Goal: Information Seeking & Learning: Learn about a topic

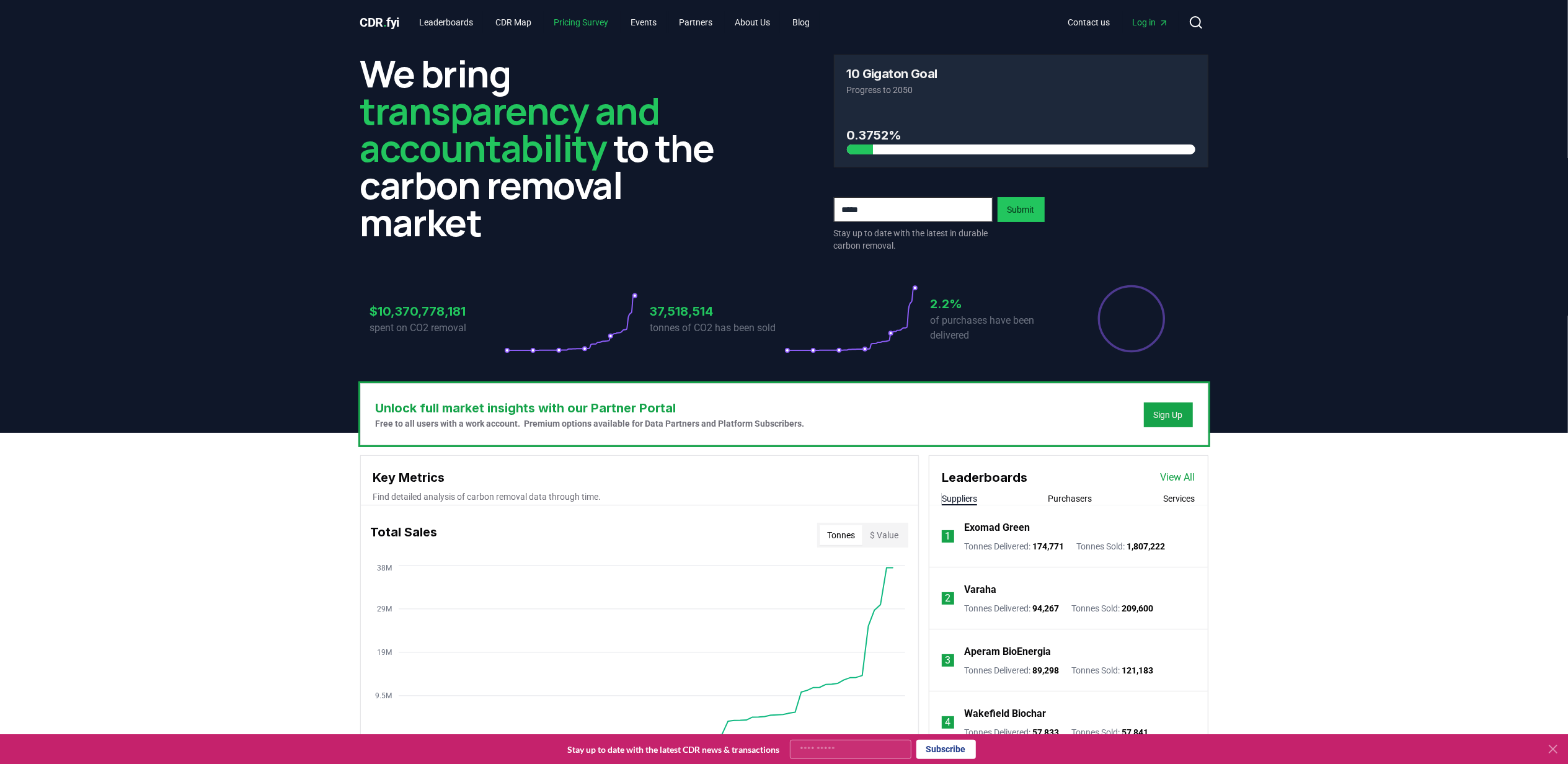
click at [581, 26] on link "Pricing Survey" at bounding box center [581, 22] width 74 height 22
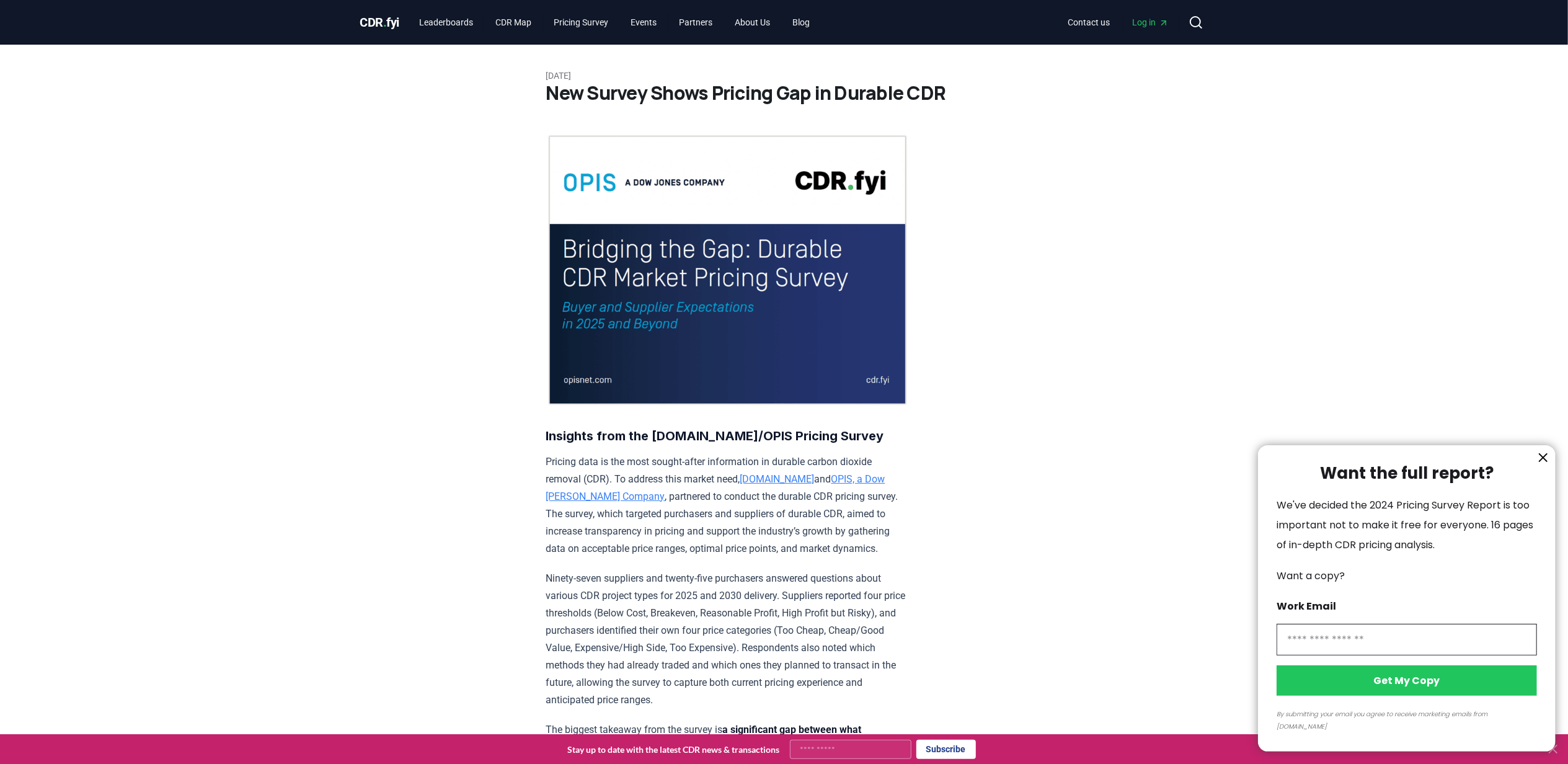
click at [384, 18] on div at bounding box center [784, 382] width 1568 height 764
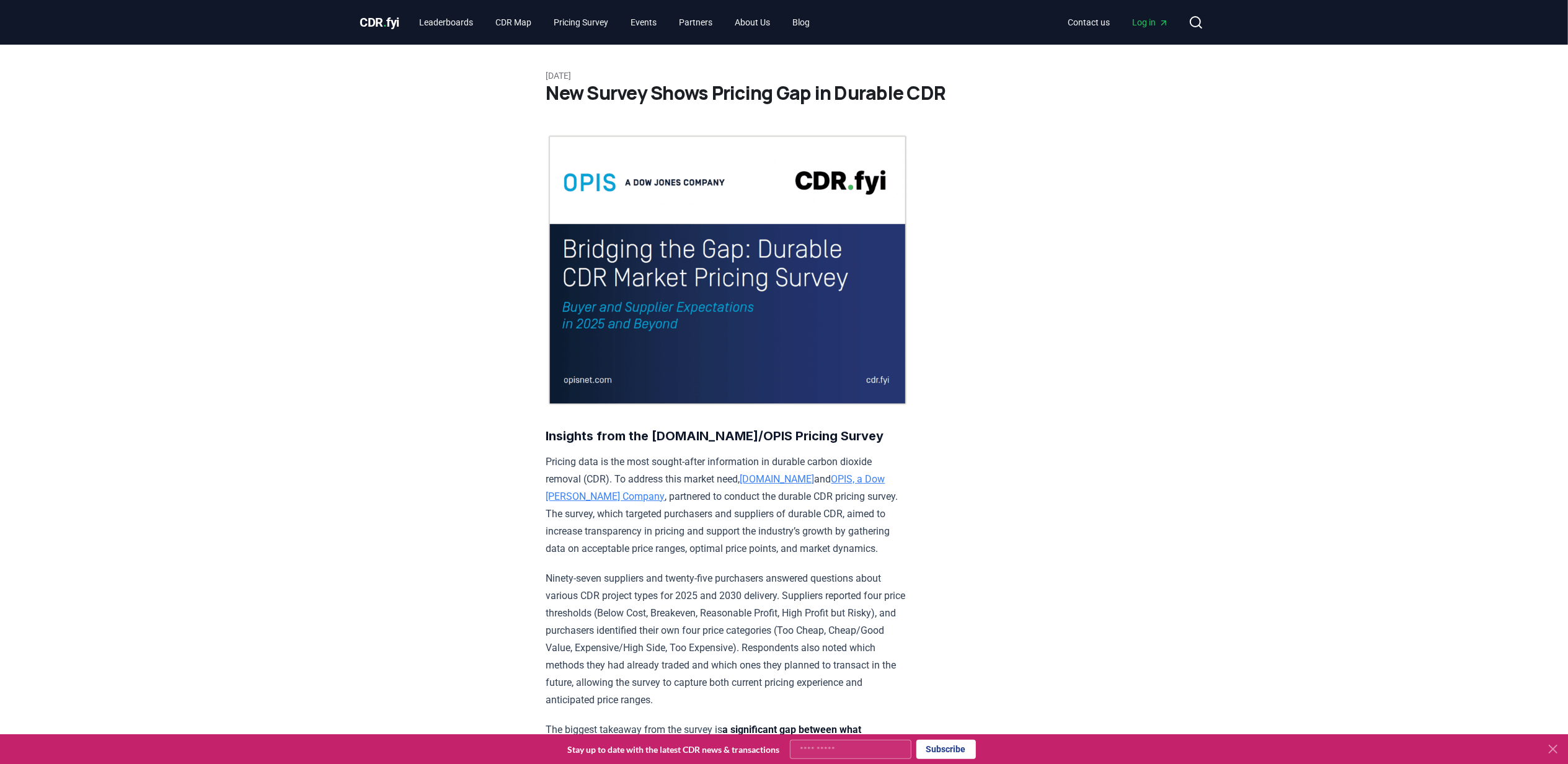
click at [458, 19] on link "Leaderboards" at bounding box center [445, 22] width 73 height 22
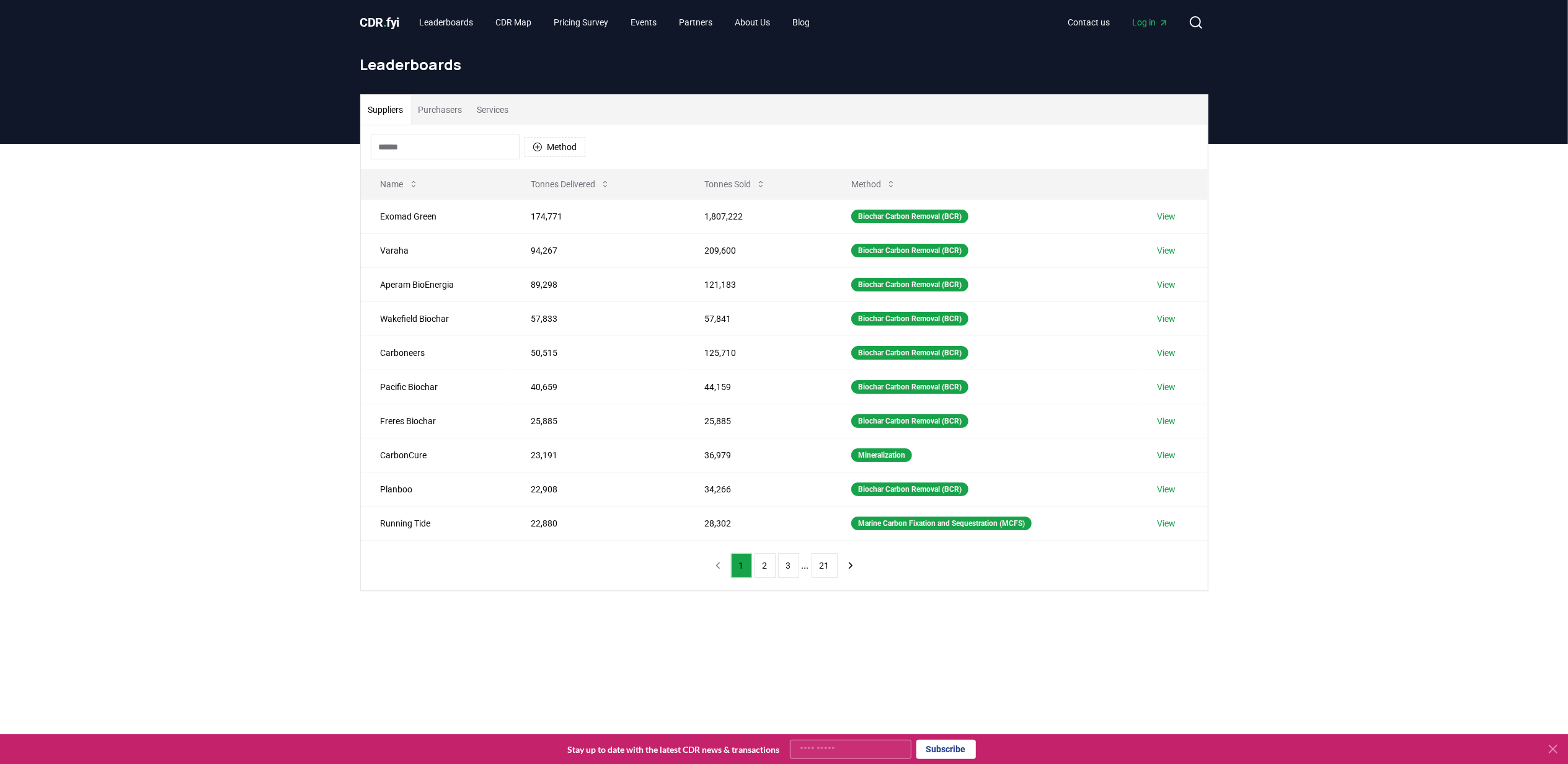
click at [439, 102] on button "Purchasers" at bounding box center [440, 110] width 59 height 30
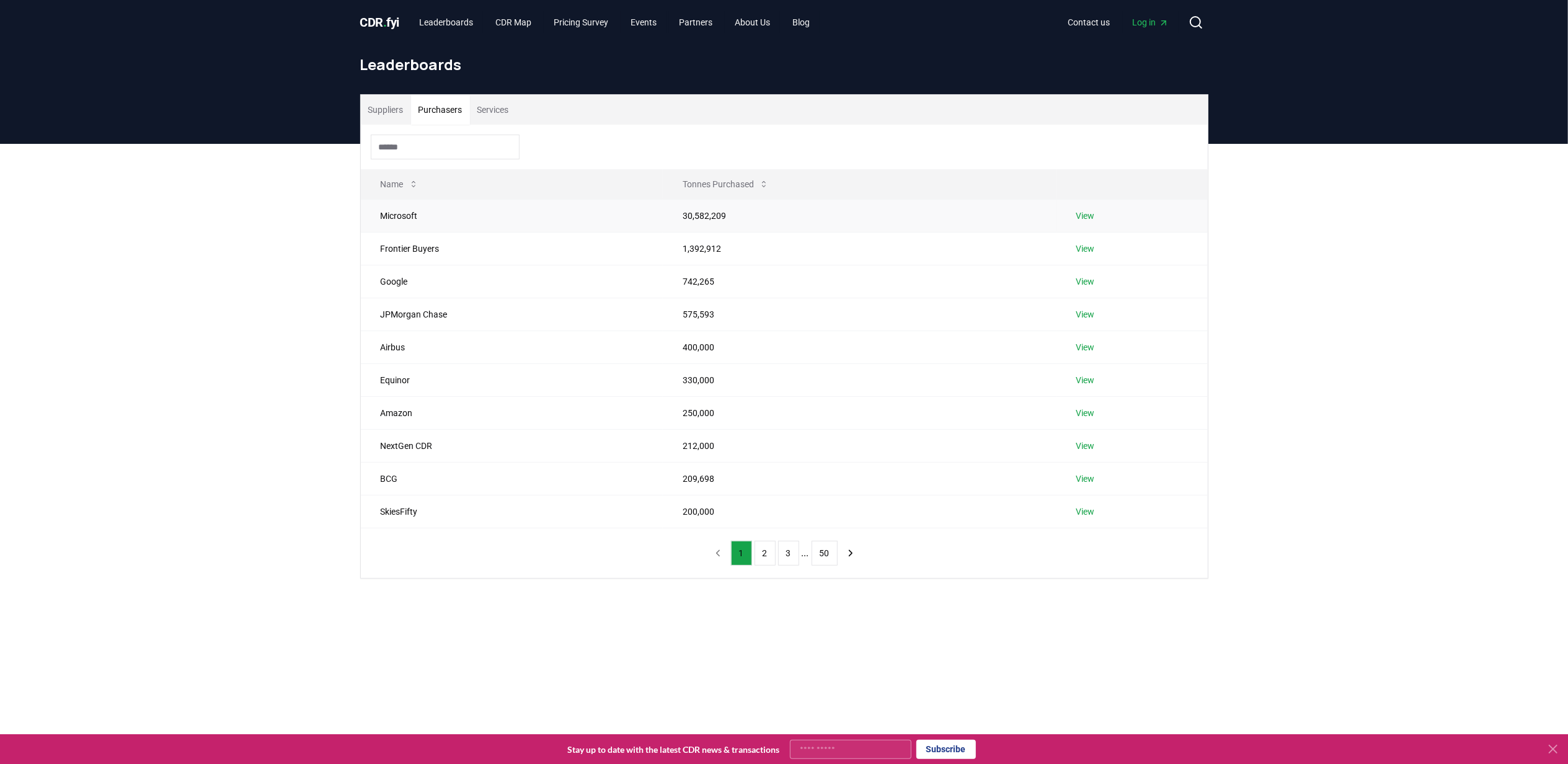
click at [1082, 212] on link "View" at bounding box center [1086, 216] width 19 height 12
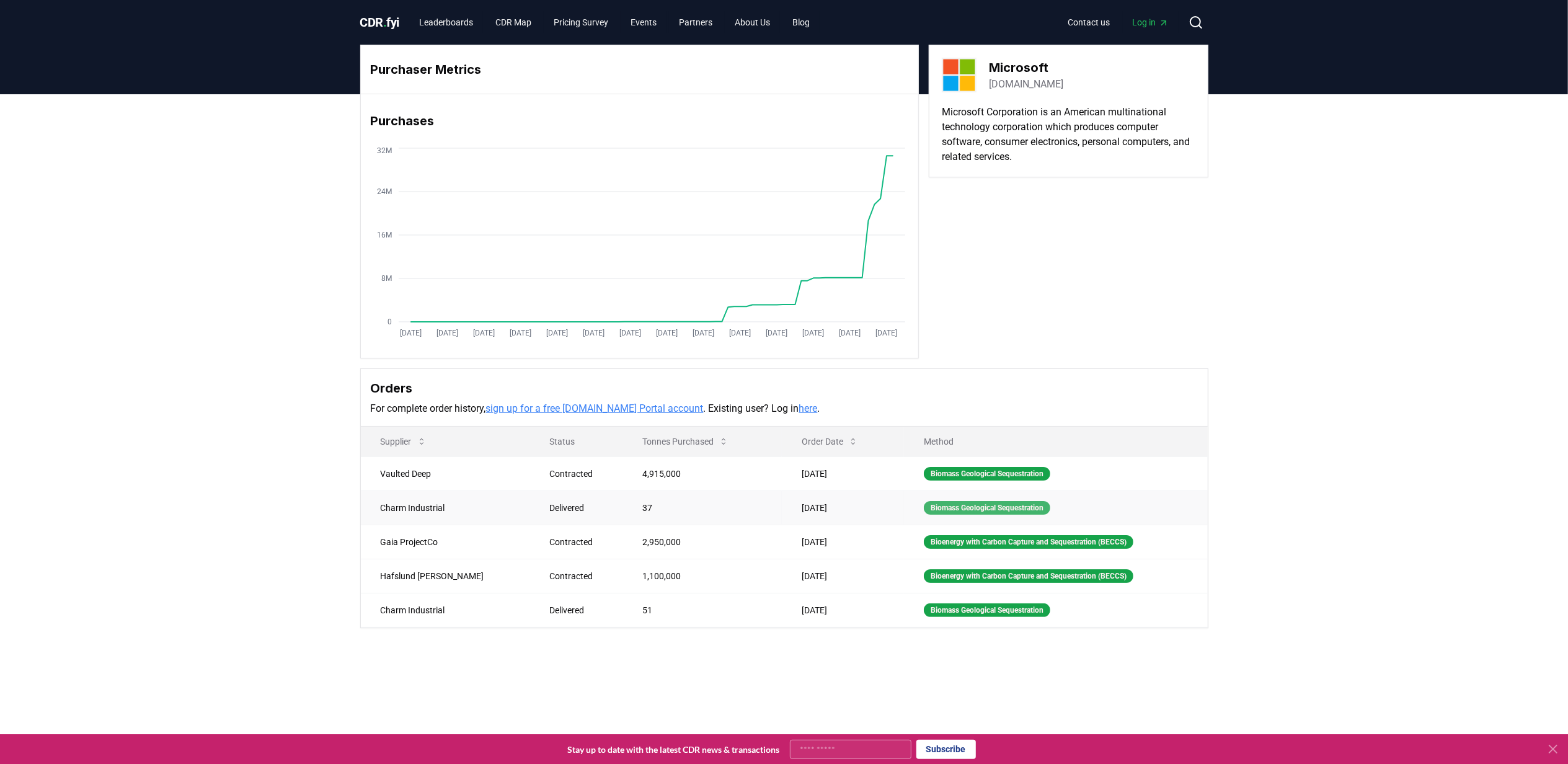
click at [963, 508] on div "Biomass Geological Sequestration" at bounding box center [987, 508] width 127 height 13
click at [924, 511] on div "Biomass Geological Sequestration" at bounding box center [987, 508] width 127 height 13
click at [924, 549] on div "Bioenergy with Carbon Capture and Sequestration (BECCS)" at bounding box center [1028, 542] width 210 height 13
click at [930, 579] on div "Bioenergy with Carbon Capture and Sequestration (BECCS)" at bounding box center [1028, 576] width 210 height 13
click at [934, 615] on div "Biomass Geological Sequestration" at bounding box center [987, 610] width 127 height 13
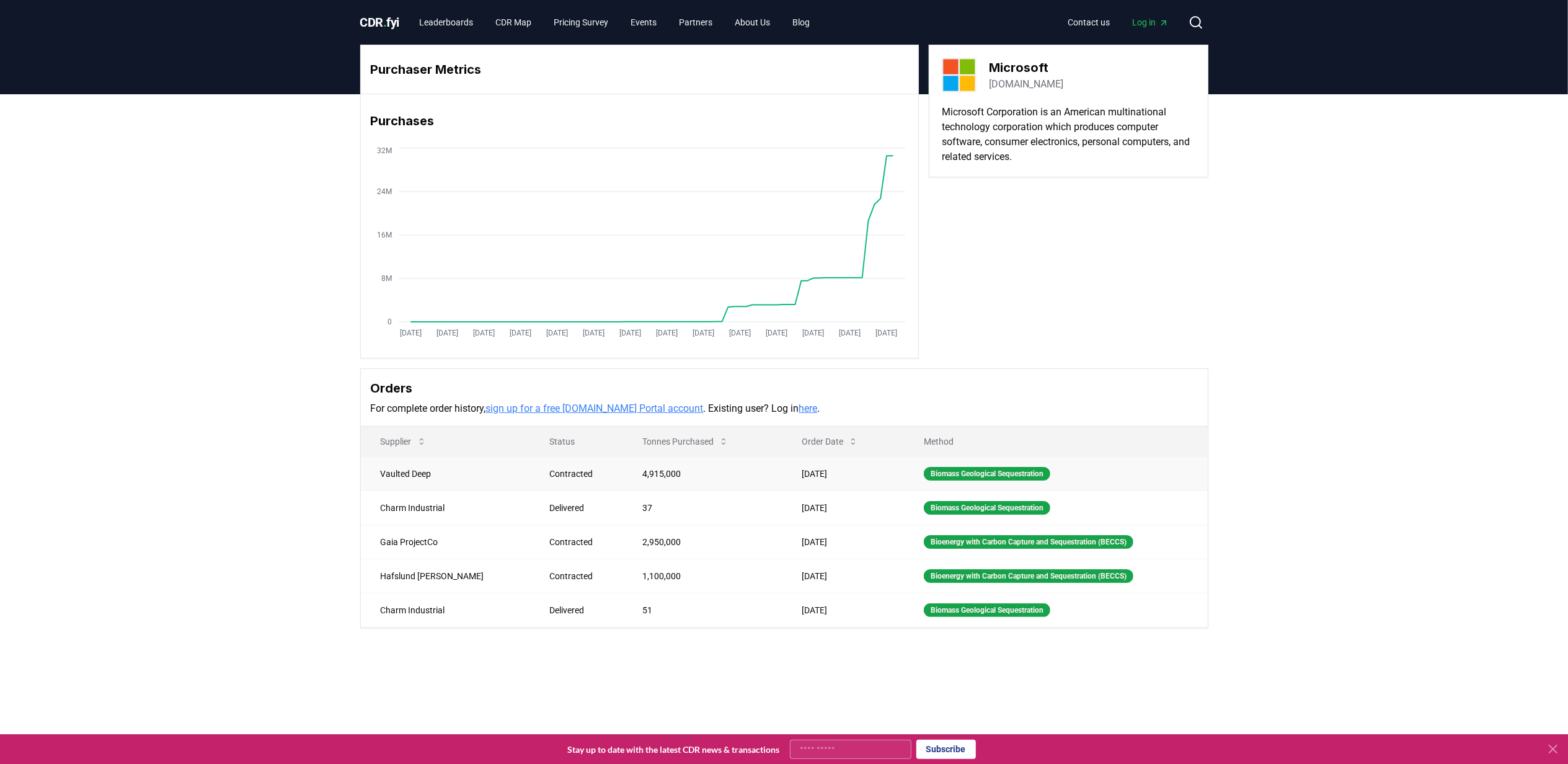
click at [622, 477] on td "4,915,000" at bounding box center [702, 474] width 159 height 34
click at [622, 506] on td "37" at bounding box center [702, 508] width 159 height 34
click at [413, 441] on button "Supplier" at bounding box center [403, 442] width 66 height 25
click at [656, 442] on button "Tonnes Purchased" at bounding box center [685, 442] width 106 height 25
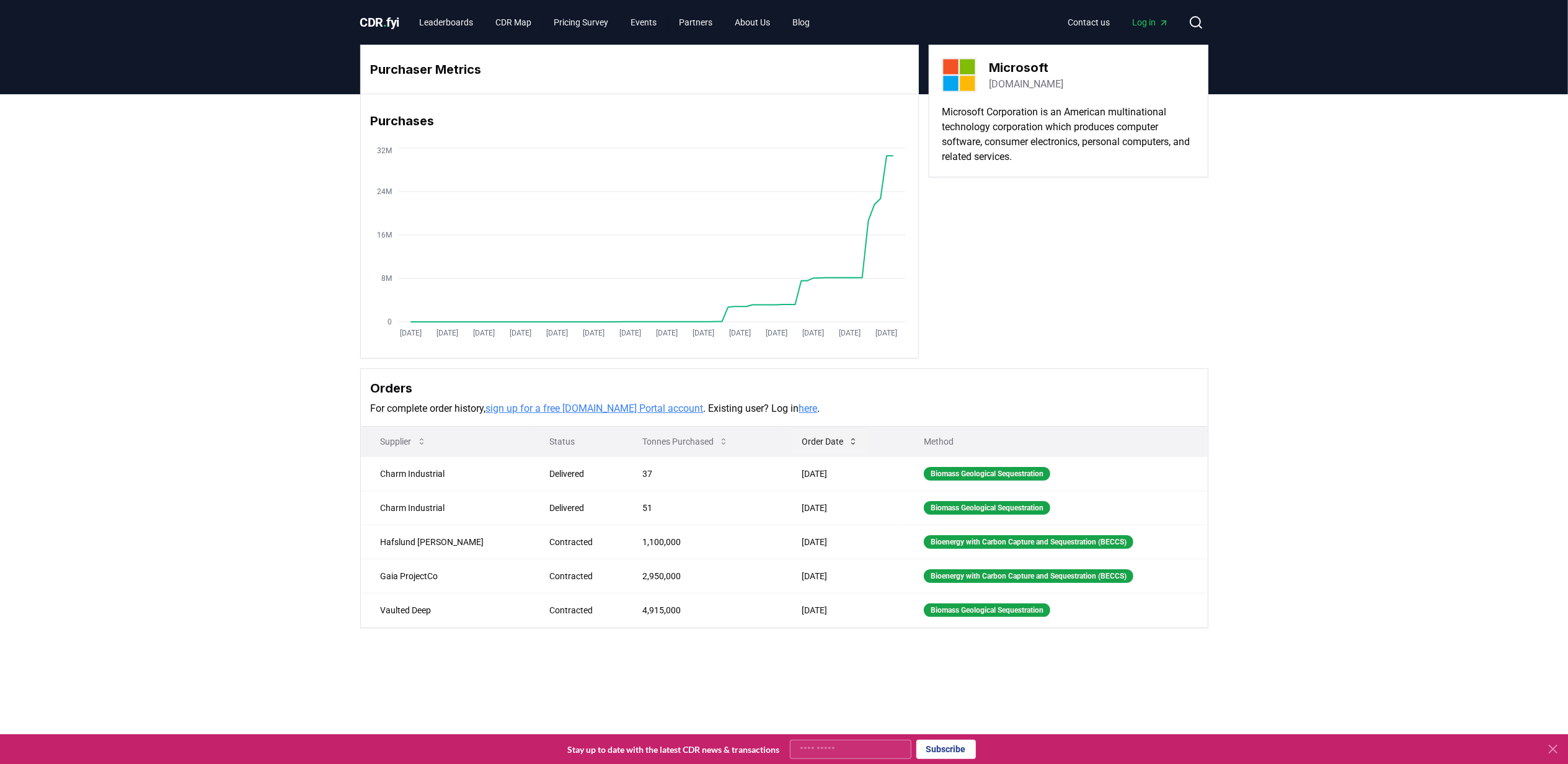
click at [792, 448] on button "Order Date" at bounding box center [830, 442] width 76 height 25
click at [792, 447] on button "Order Date" at bounding box center [830, 442] width 76 height 25
click at [635, 435] on button "Tonnes Purchased" at bounding box center [685, 442] width 106 height 25
click at [656, 441] on button "Tonnes Purchased" at bounding box center [685, 442] width 106 height 25
click at [955, 506] on div "Bioenergy with Carbon Capture and Sequestration (BECCS)" at bounding box center [1028, 508] width 210 height 13
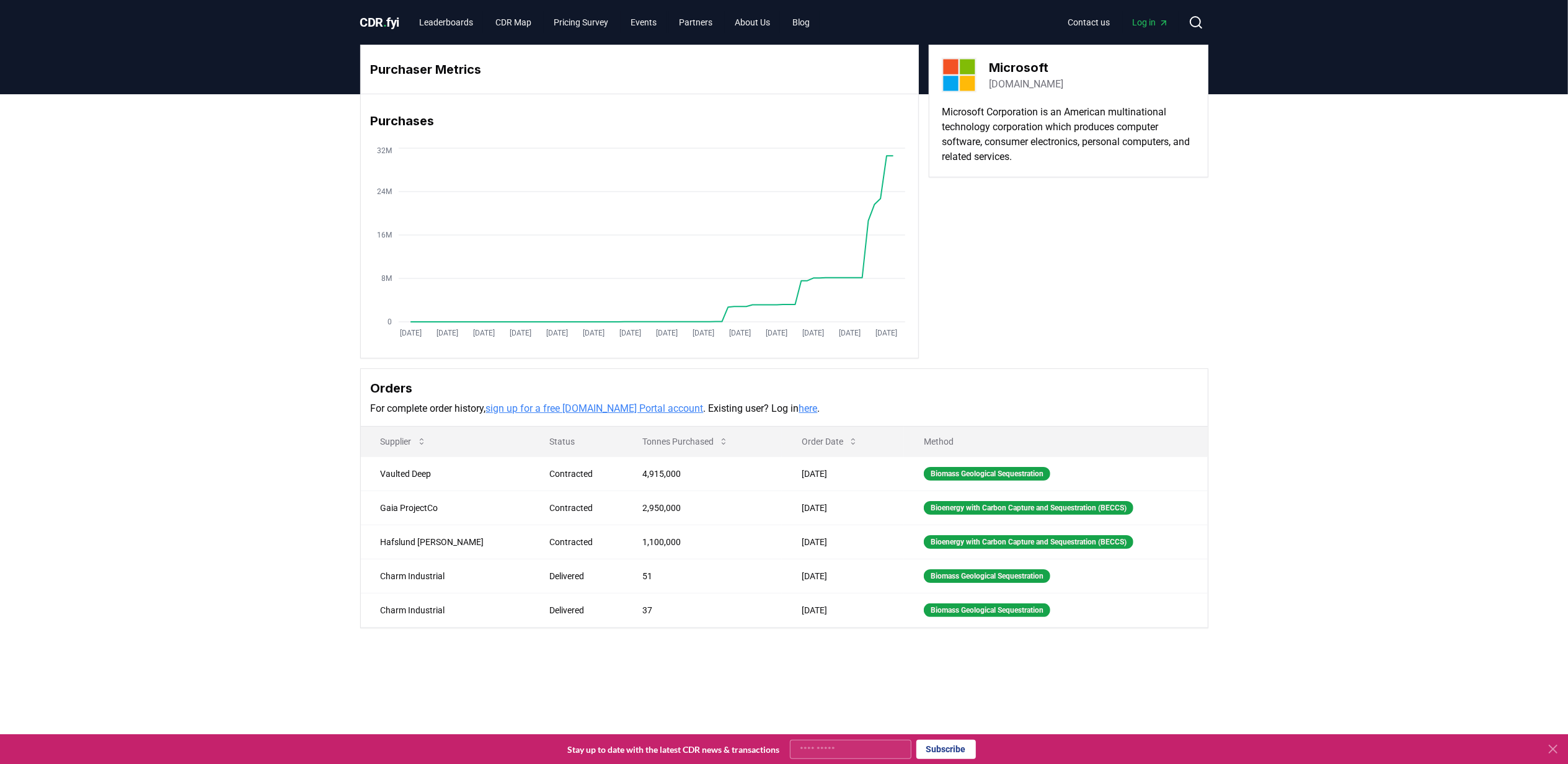
click at [646, 412] on link "sign up for a free [DOMAIN_NAME] Portal account" at bounding box center [595, 408] width 217 height 11
click at [260, 179] on div "Purchaser Metrics Purchases Jan 2019 Jul 2019 Jan 2020 Jul 2020 Jan 2021 Jul 20…" at bounding box center [784, 386] width 1568 height 584
click at [695, 147] on icon "Jan 2019 Jul 2019 Jan 2020 Jul 2020 Jan 2021 Jul 2021 Jan 2022 Jul 2022 Jan 202…" at bounding box center [635, 244] width 547 height 198
click at [744, 283] on icon "Jan 2019 Jul 2019 Jan 2020 Jul 2020 Jan 2021 Jul 2021 Jan 2022 Jul 2022 Jan 202…" at bounding box center [635, 244] width 547 height 198
click at [808, 296] on icon "Jan 2019 Jul 2019 Jan 2020 Jul 2020 Jan 2021 Jul 2021 Jan 2022 Jul 2022 Jan 202…" at bounding box center [635, 244] width 547 height 198
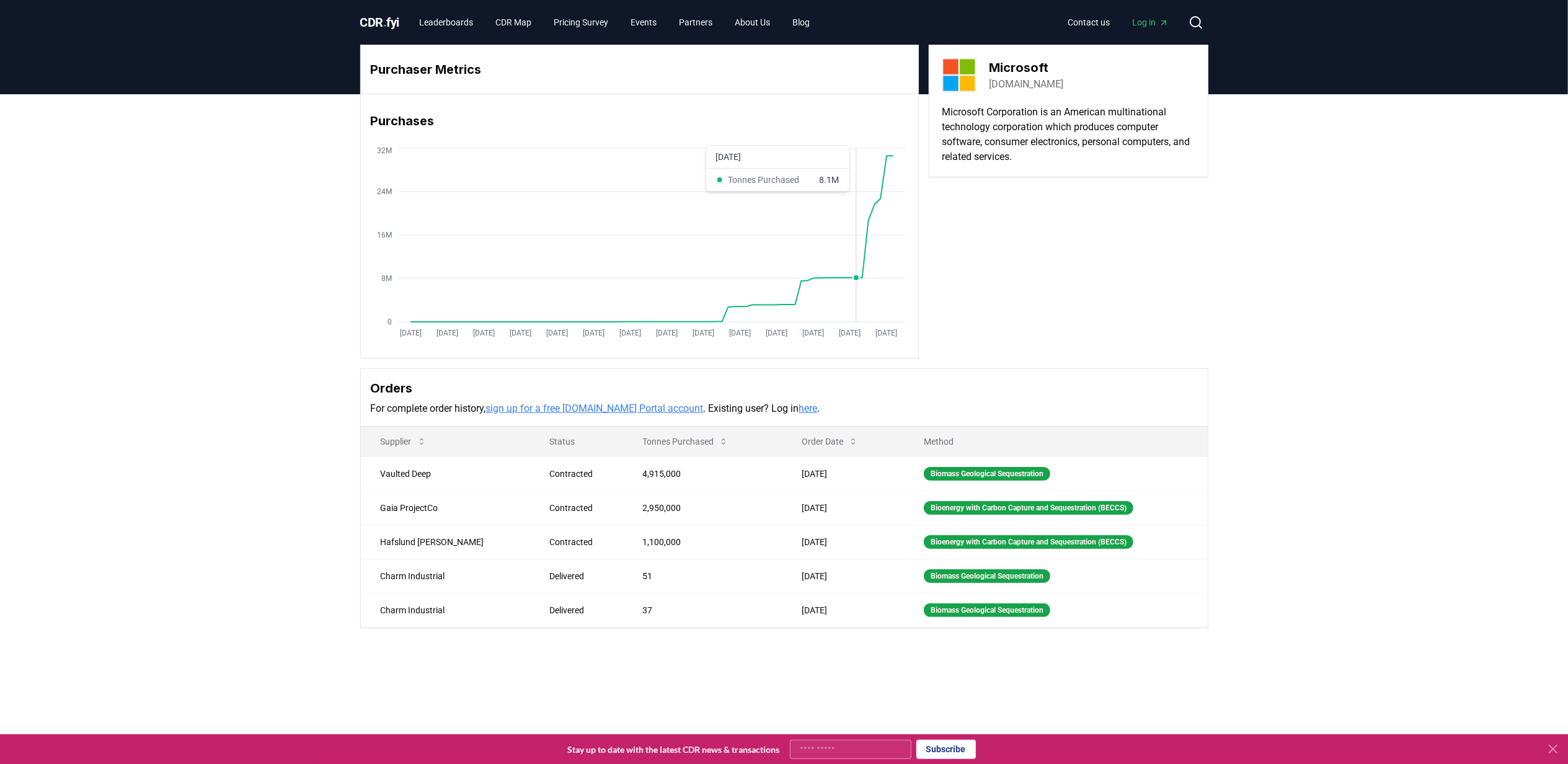
click at [854, 283] on icon "Jan 2019 Jul 2019 Jan 2020 Jul 2020 Jan 2021 Jul 2021 Jan 2022 Jul 2022 Jan 202…" at bounding box center [635, 244] width 547 height 198
click at [886, 218] on icon "Jan 2019 Jul 2019 Jan 2020 Jul 2020 Jan 2021 Jul 2021 Jan 2022 Jul 2022 Jan 202…" at bounding box center [635, 244] width 547 height 198
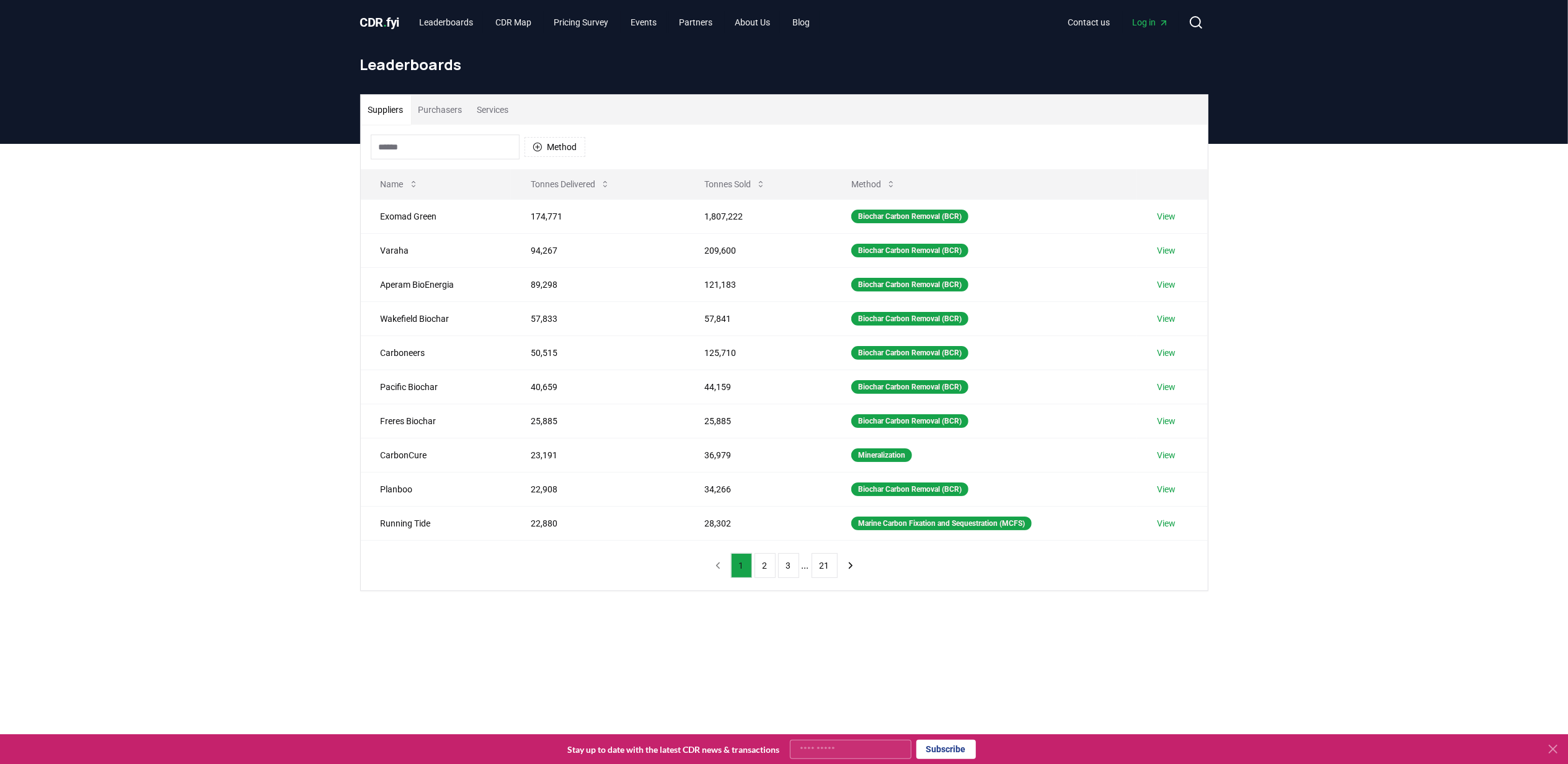
click at [744, 574] on button "1" at bounding box center [742, 566] width 21 height 25
click at [773, 574] on button "2" at bounding box center [765, 566] width 21 height 25
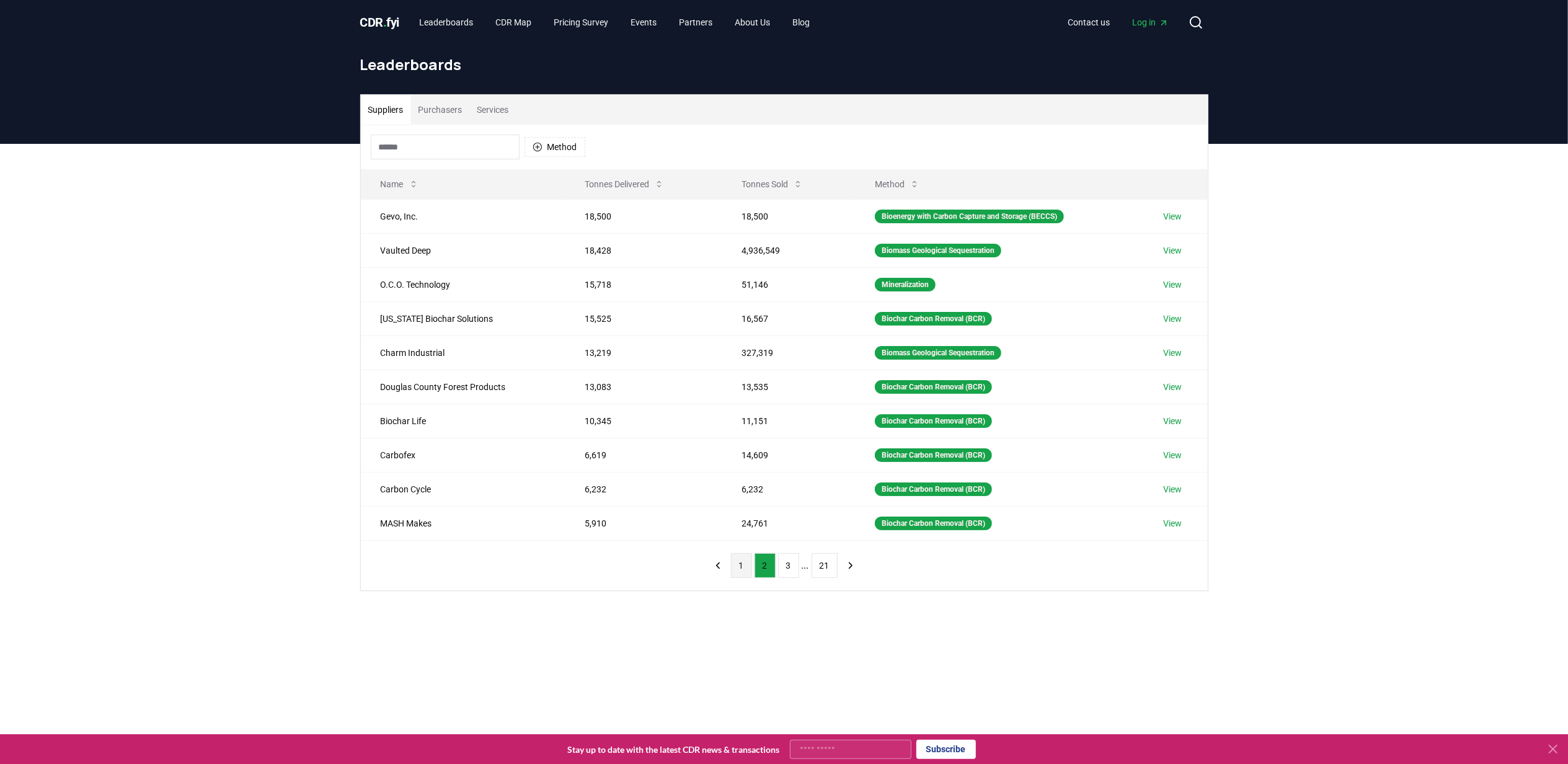
click at [745, 569] on button "1" at bounding box center [742, 566] width 21 height 25
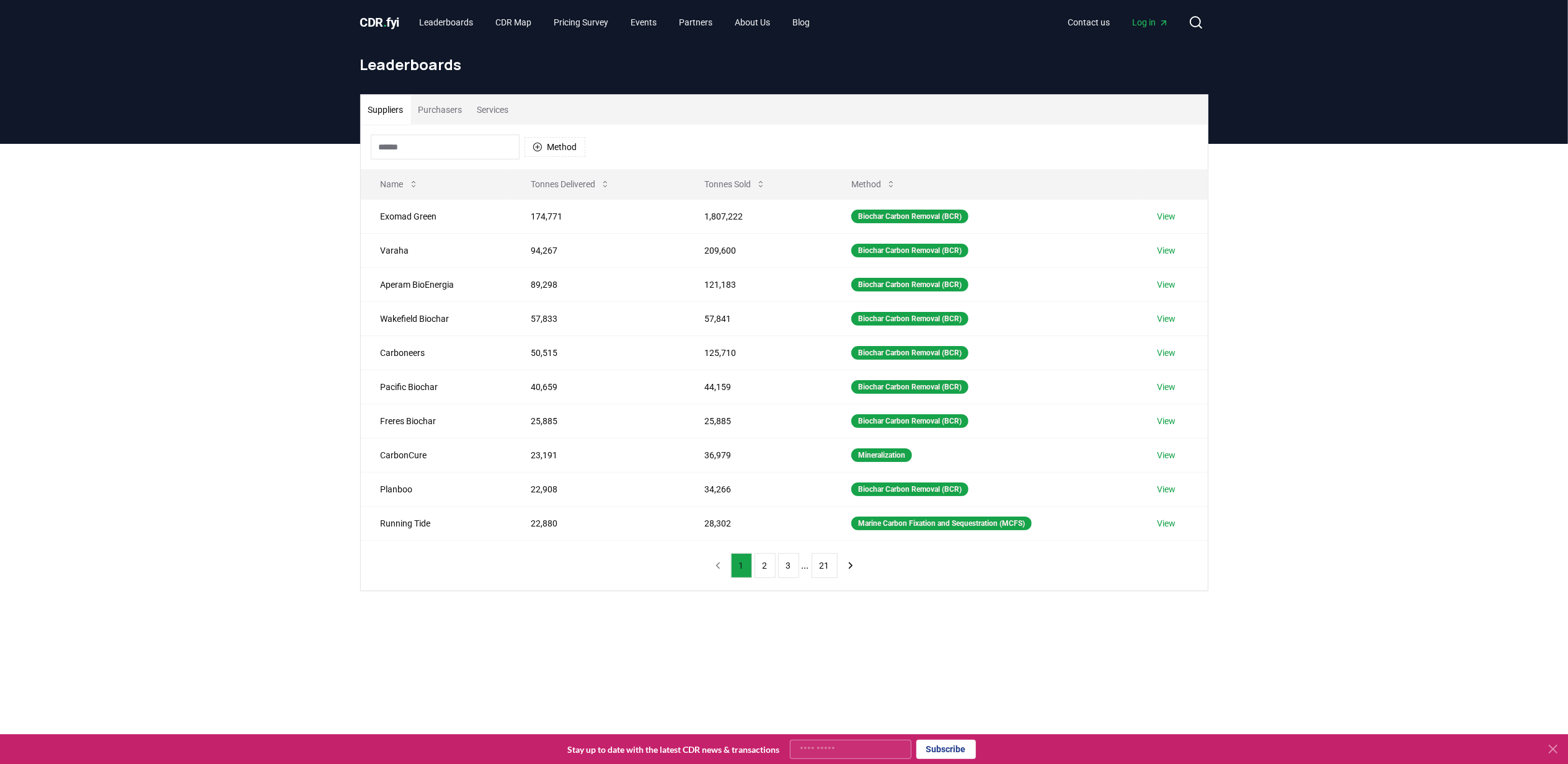
click at [745, 569] on button "1" at bounding box center [742, 566] width 21 height 25
click at [743, 193] on button "Tonnes Sold" at bounding box center [735, 184] width 81 height 25
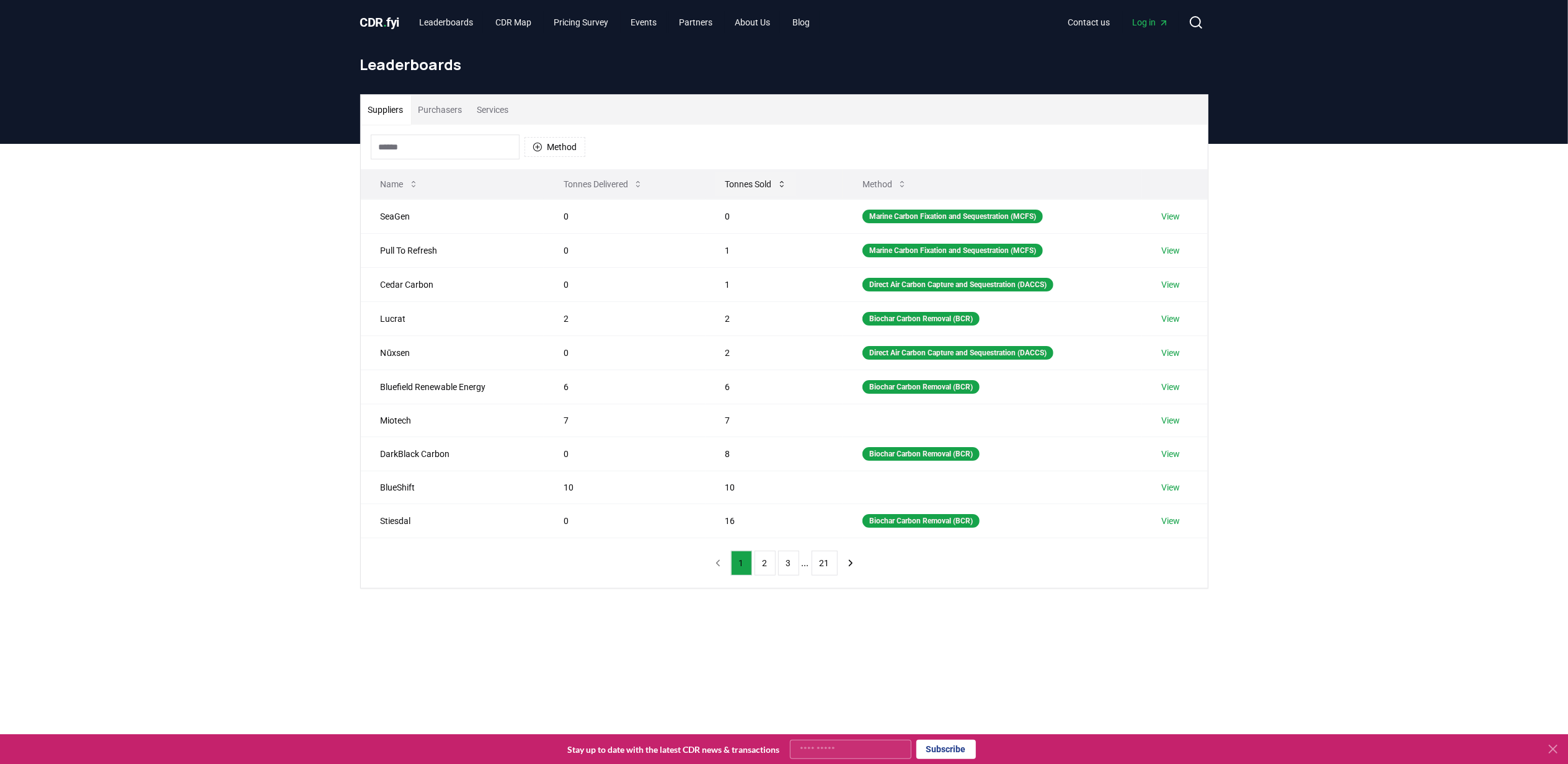
click at [738, 181] on button "Tonnes Sold" at bounding box center [756, 184] width 81 height 25
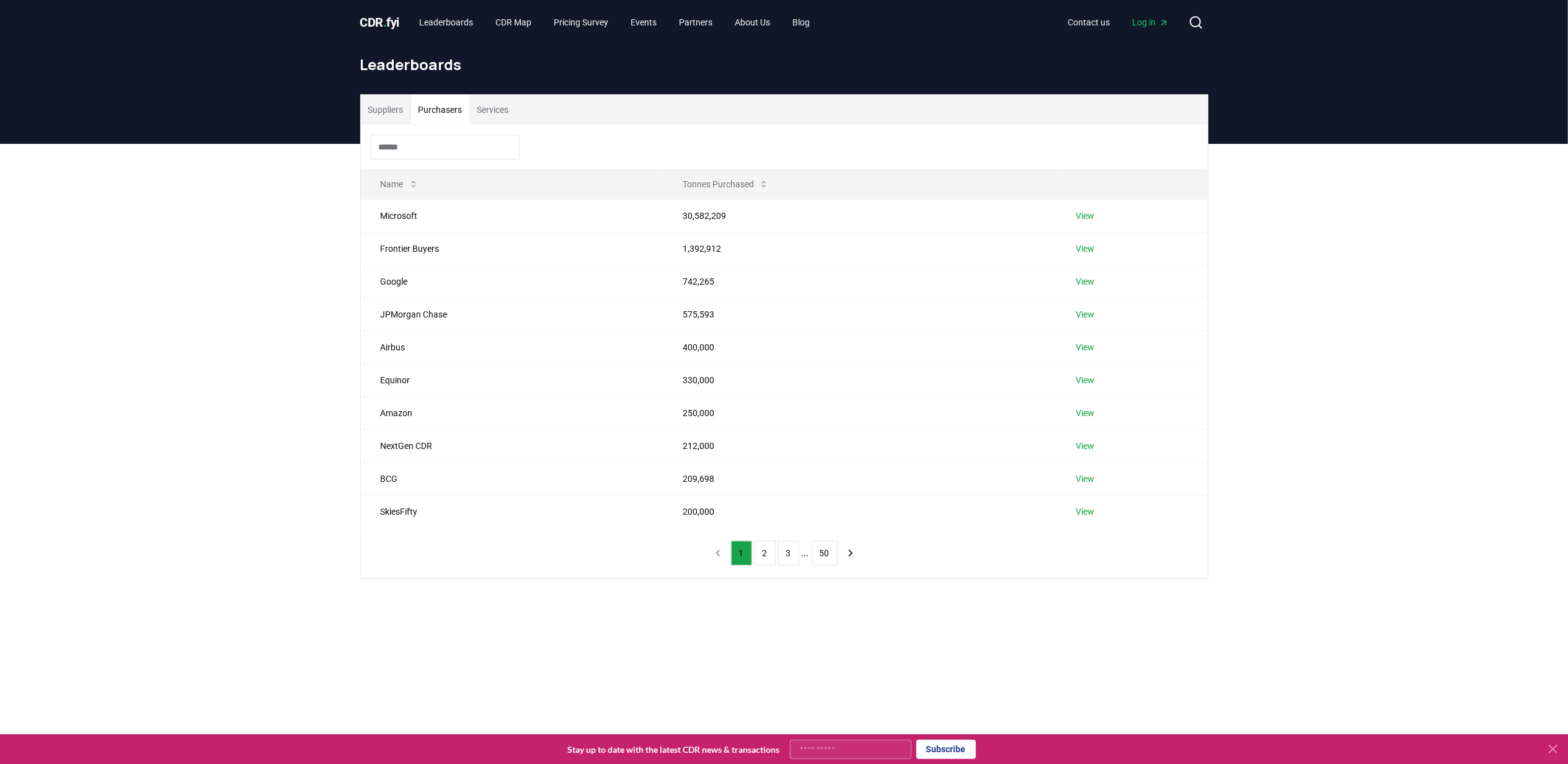
click at [446, 106] on button "Purchasers" at bounding box center [440, 110] width 59 height 30
click at [1092, 279] on link "View" at bounding box center [1086, 281] width 19 height 12
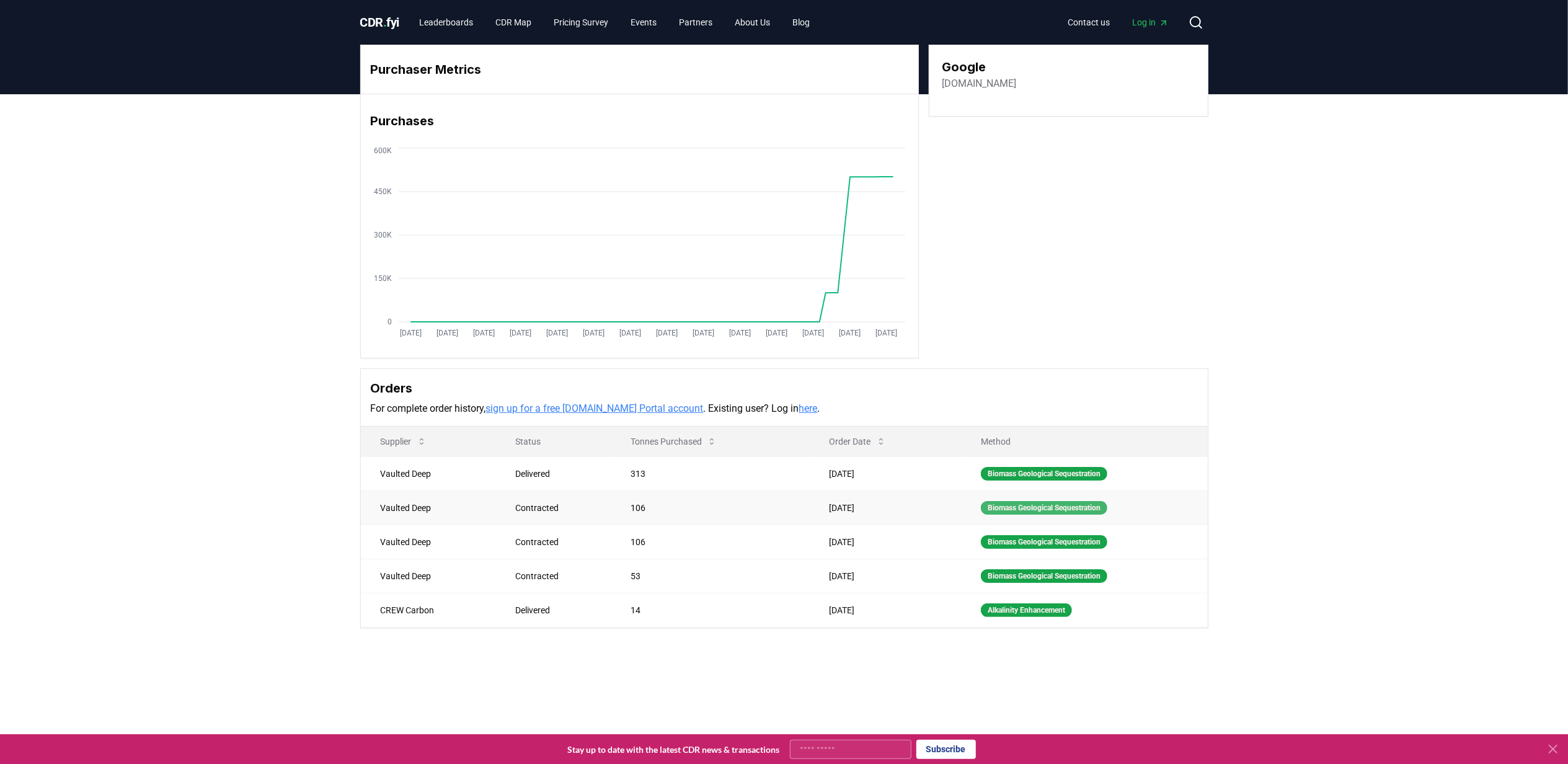
click at [1040, 514] on div "Biomass Geological Sequestration" at bounding box center [1044, 508] width 127 height 13
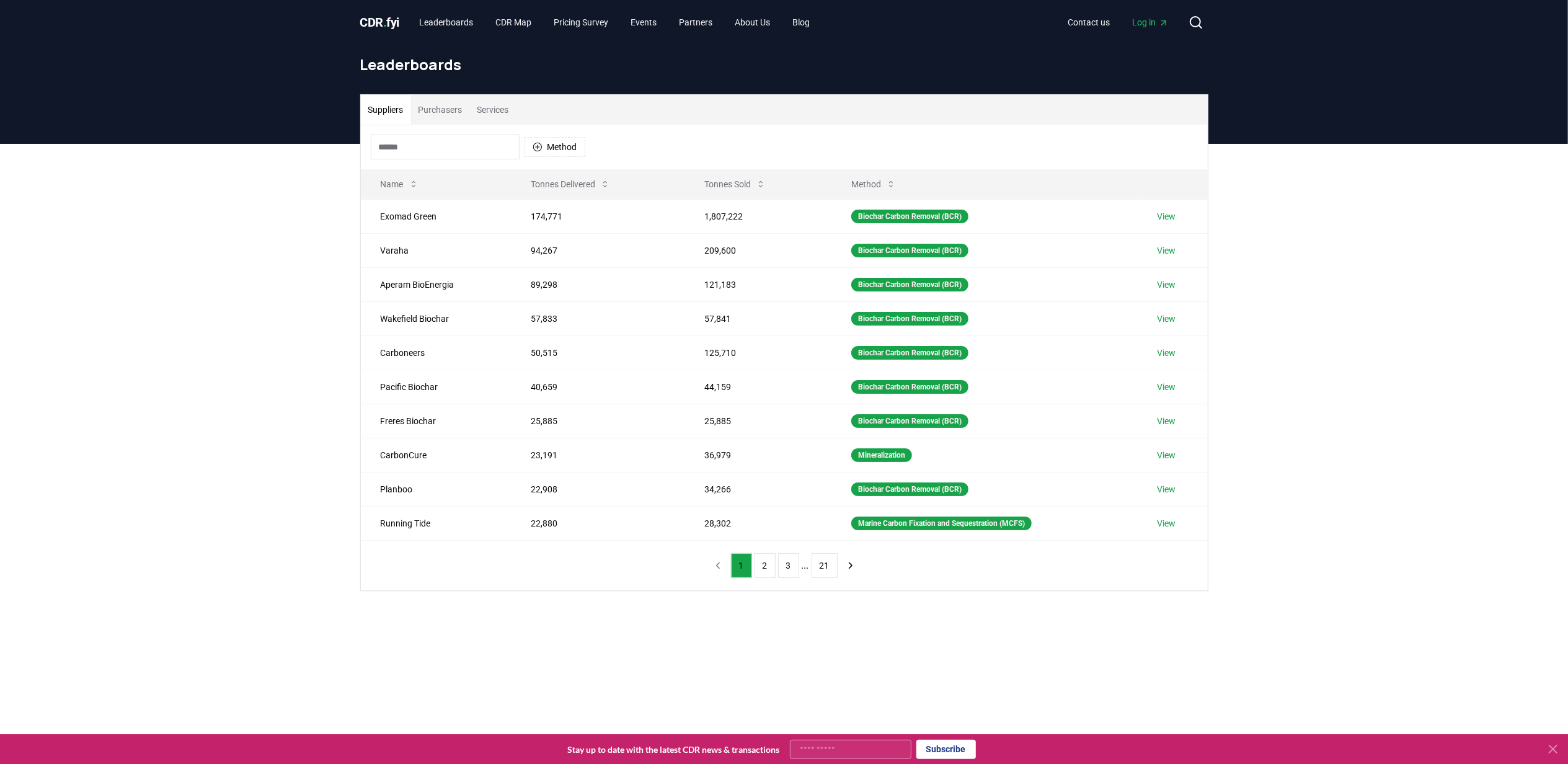
click at [432, 107] on button "Purchasers" at bounding box center [440, 110] width 59 height 30
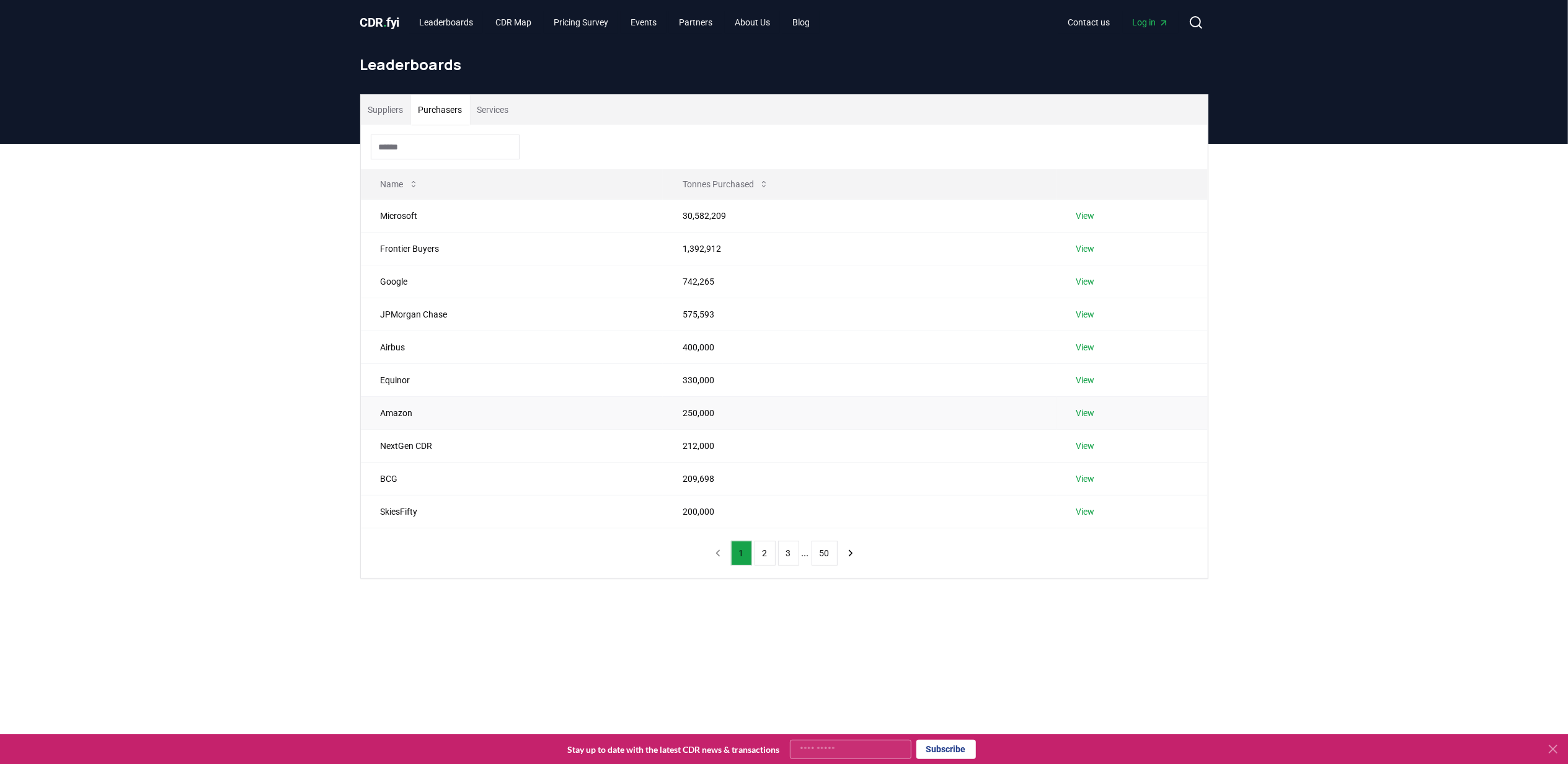
click at [1087, 413] on link "View" at bounding box center [1086, 413] width 19 height 12
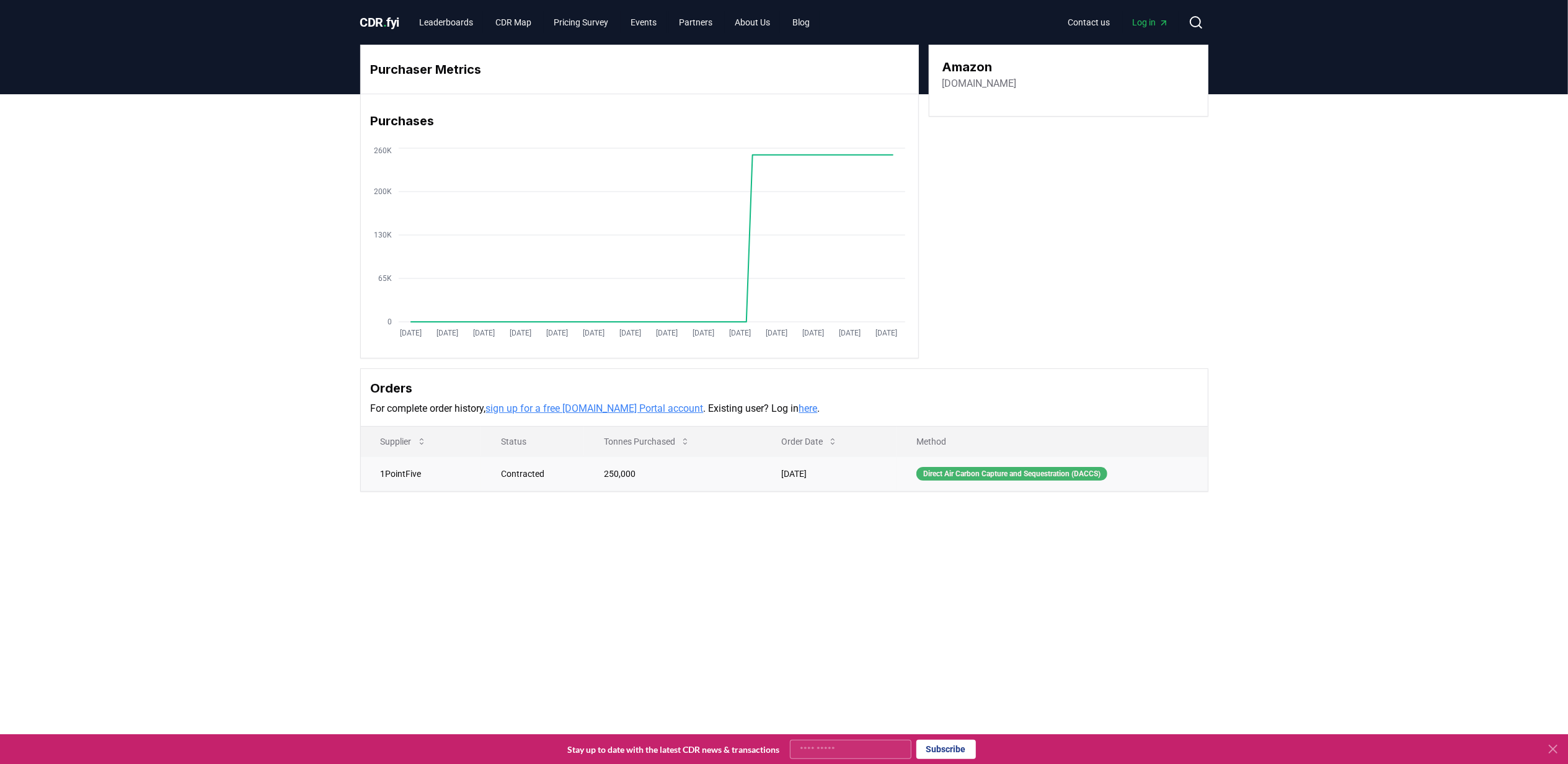
click at [1089, 479] on div "Direct Air Carbon Capture and Sequestration (DACCS)" at bounding box center [1011, 474] width 191 height 13
click at [1414, 341] on div "Purchaser Metrics Purchases [DATE] [DATE] [DATE] [DATE] [DATE] [DATE] [DATE] [D…" at bounding box center [784, 318] width 1568 height 447
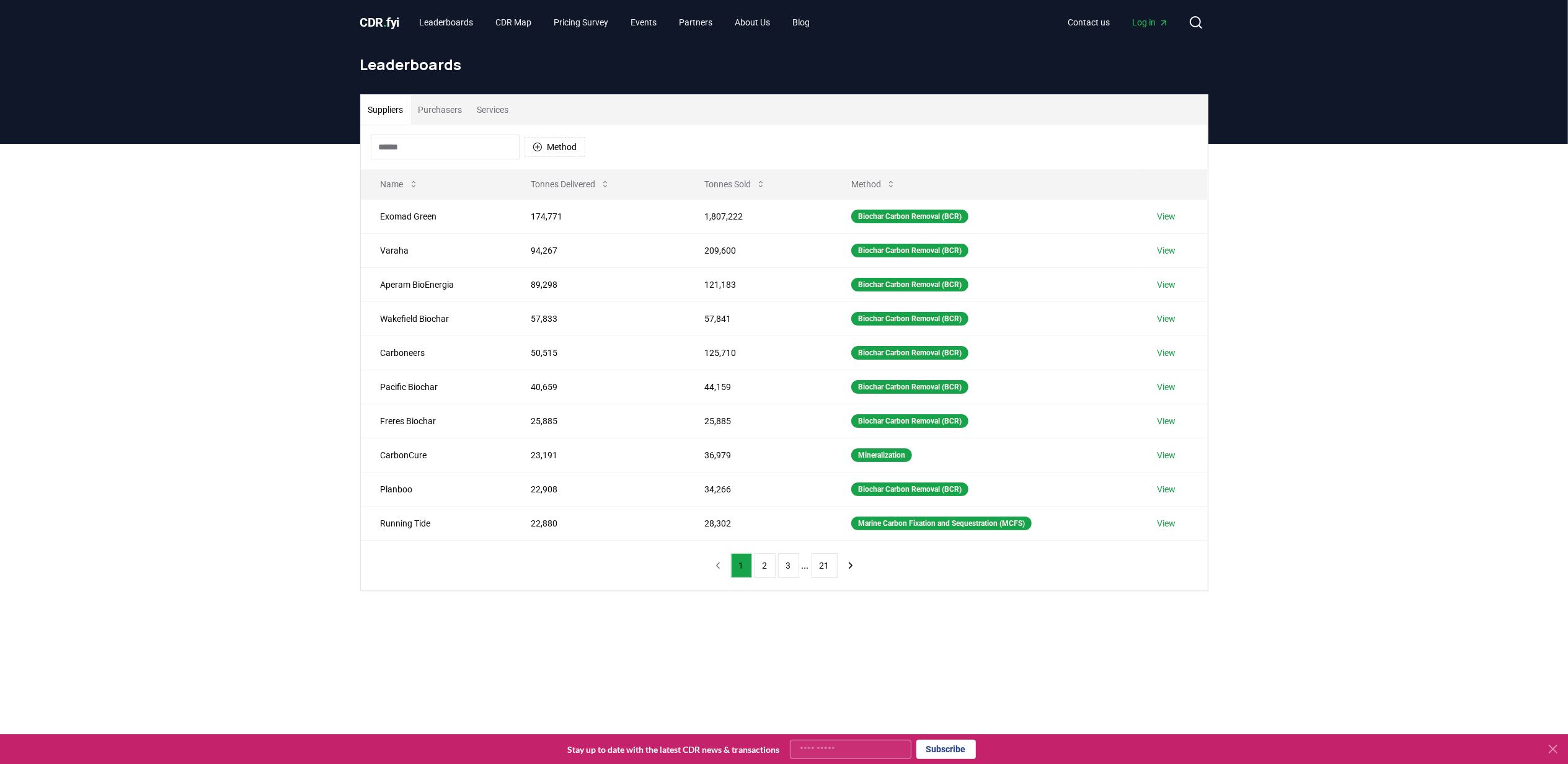
click at [442, 111] on button "Purchasers" at bounding box center [440, 110] width 59 height 30
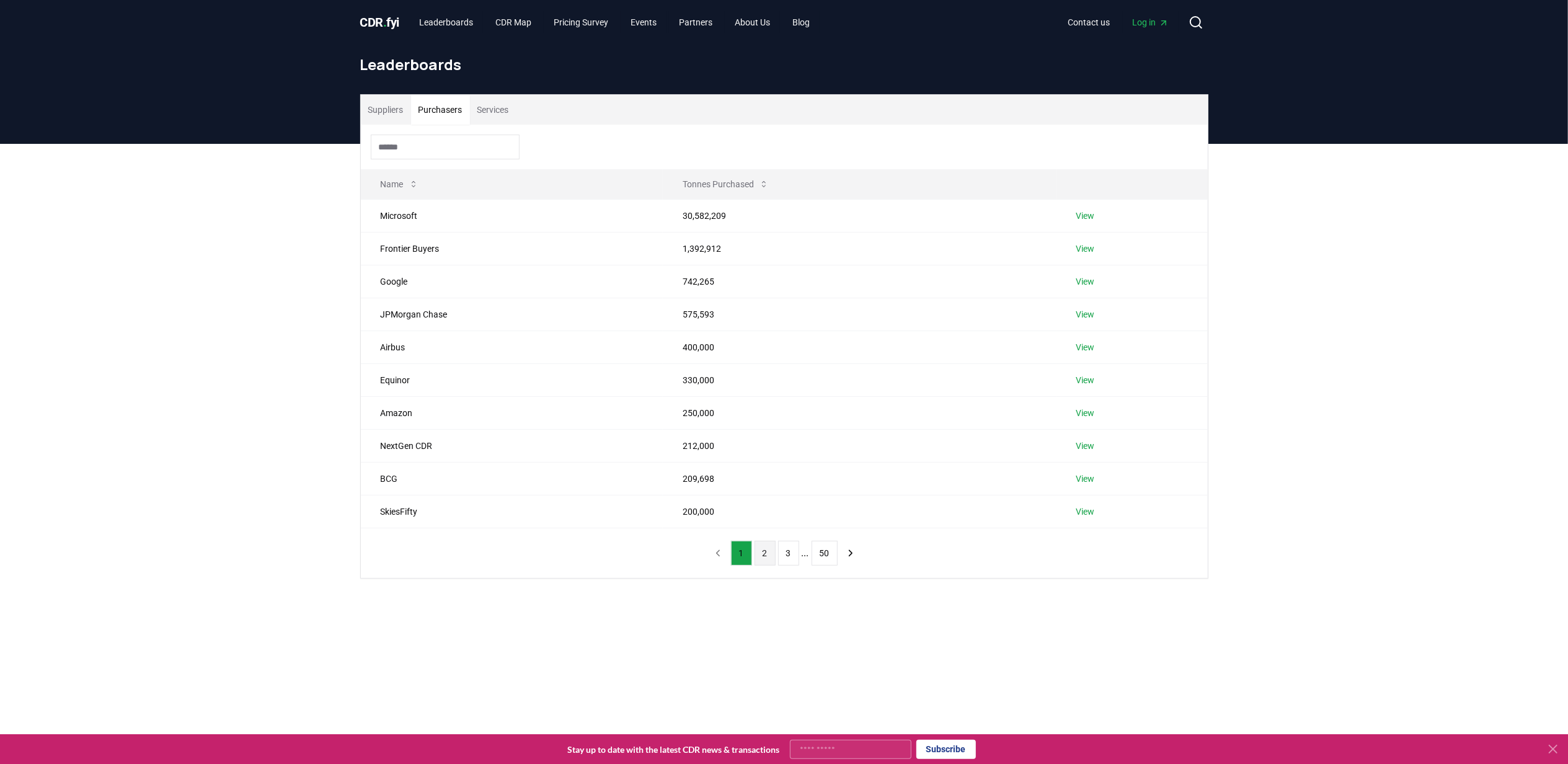
click at [766, 558] on button "2" at bounding box center [765, 553] width 21 height 25
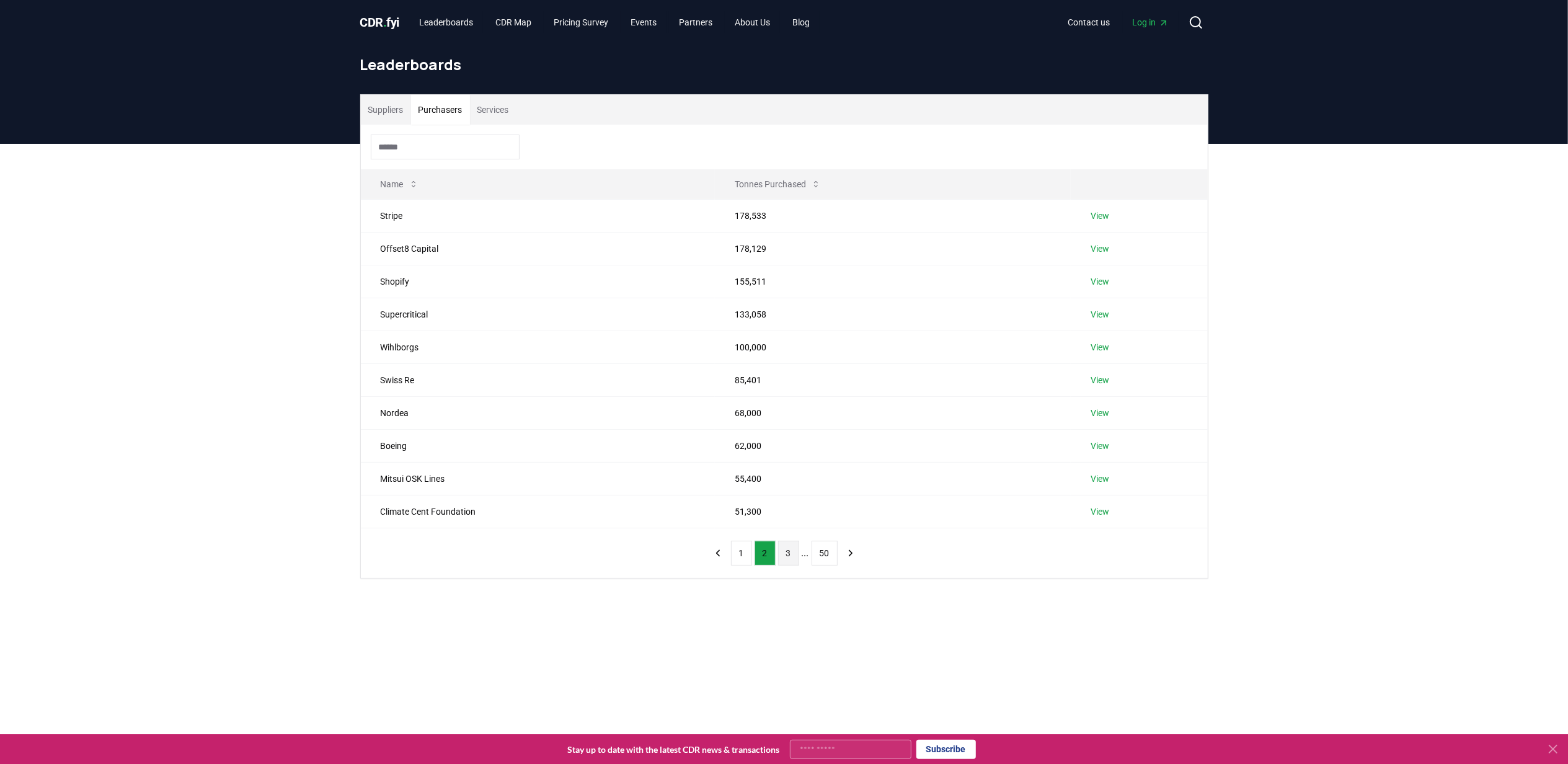
click at [782, 558] on button "3" at bounding box center [788, 553] width 21 height 25
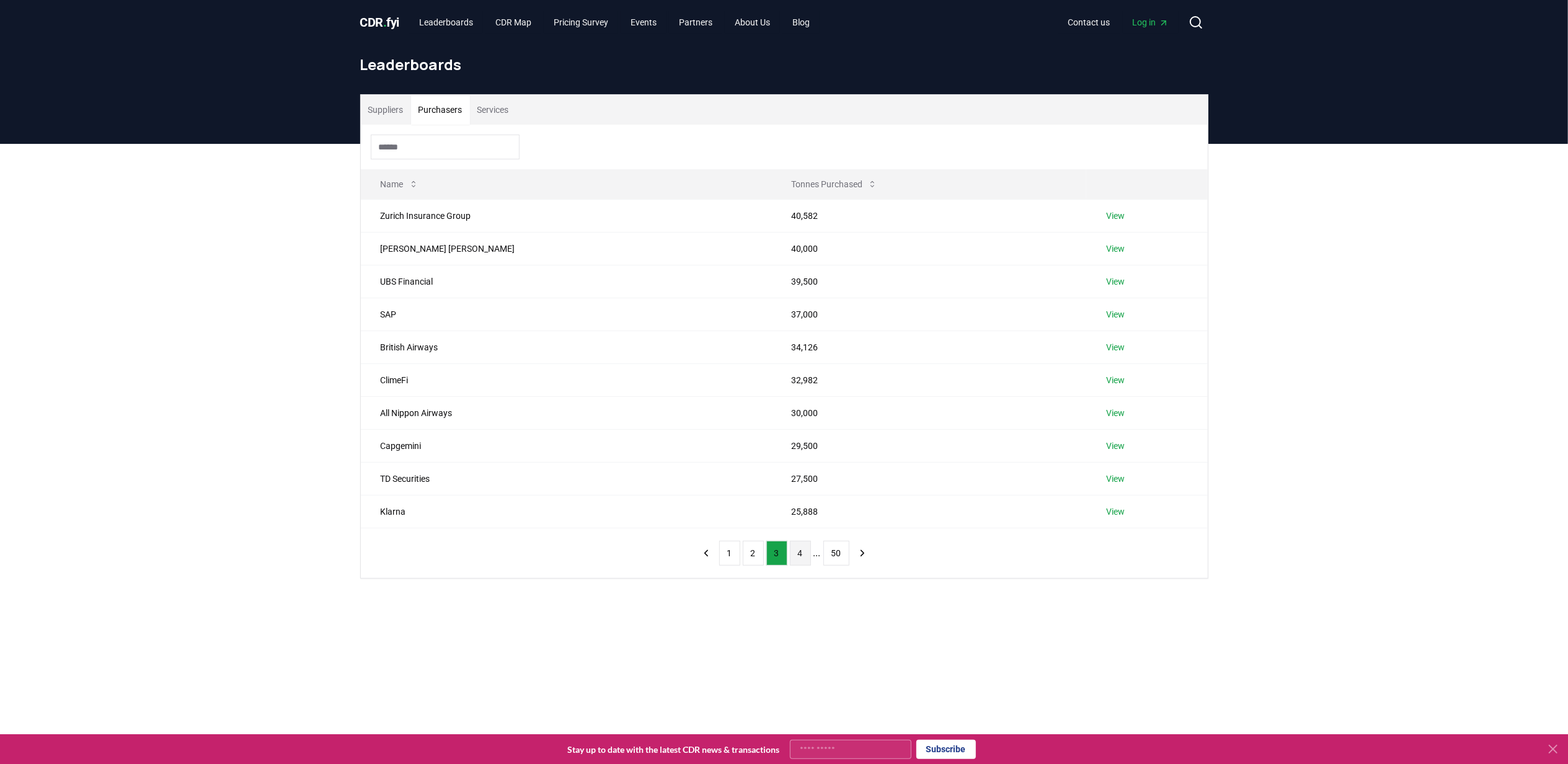
click at [795, 561] on button "4" at bounding box center [801, 553] width 21 height 25
click at [804, 562] on button "5" at bounding box center [805, 553] width 21 height 25
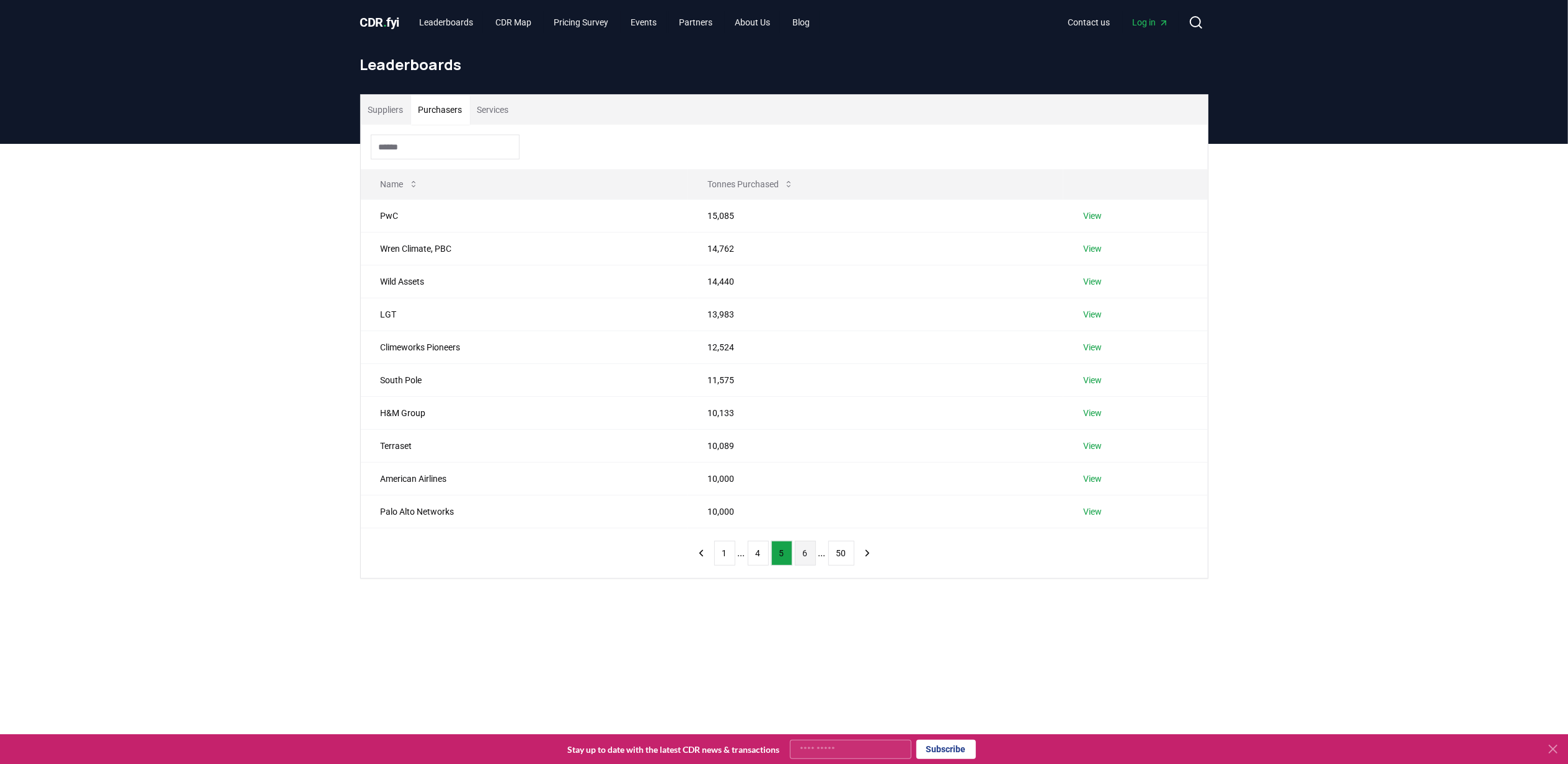
click at [811, 564] on button "6" at bounding box center [805, 553] width 21 height 25
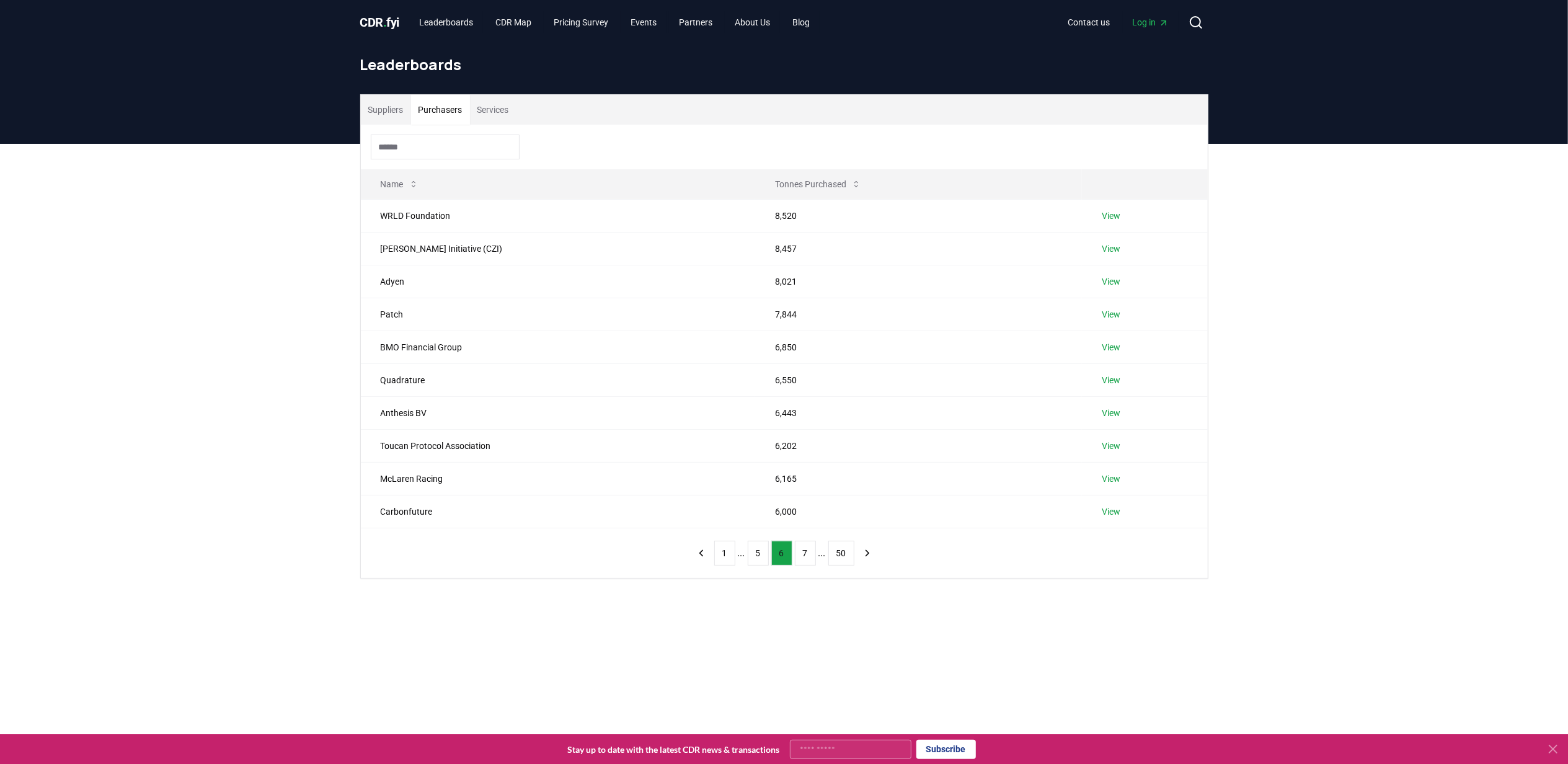
click at [811, 564] on button "7" at bounding box center [805, 553] width 21 height 25
click at [544, 421] on td "Meta Platforms" at bounding box center [559, 413] width 396 height 32
click at [1102, 420] on link "View" at bounding box center [1111, 413] width 19 height 12
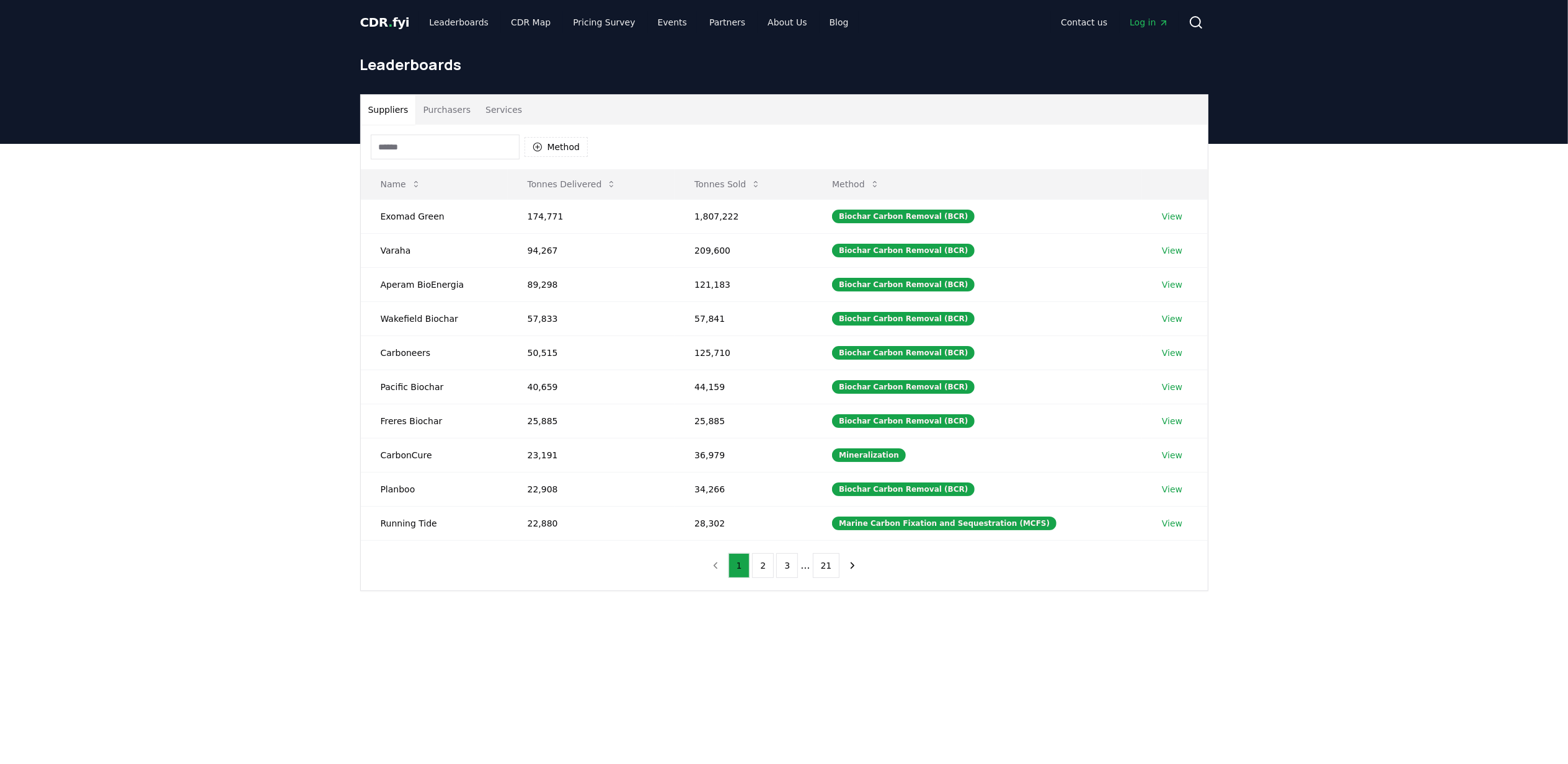
click at [430, 104] on button "Purchasers" at bounding box center [447, 110] width 63 height 30
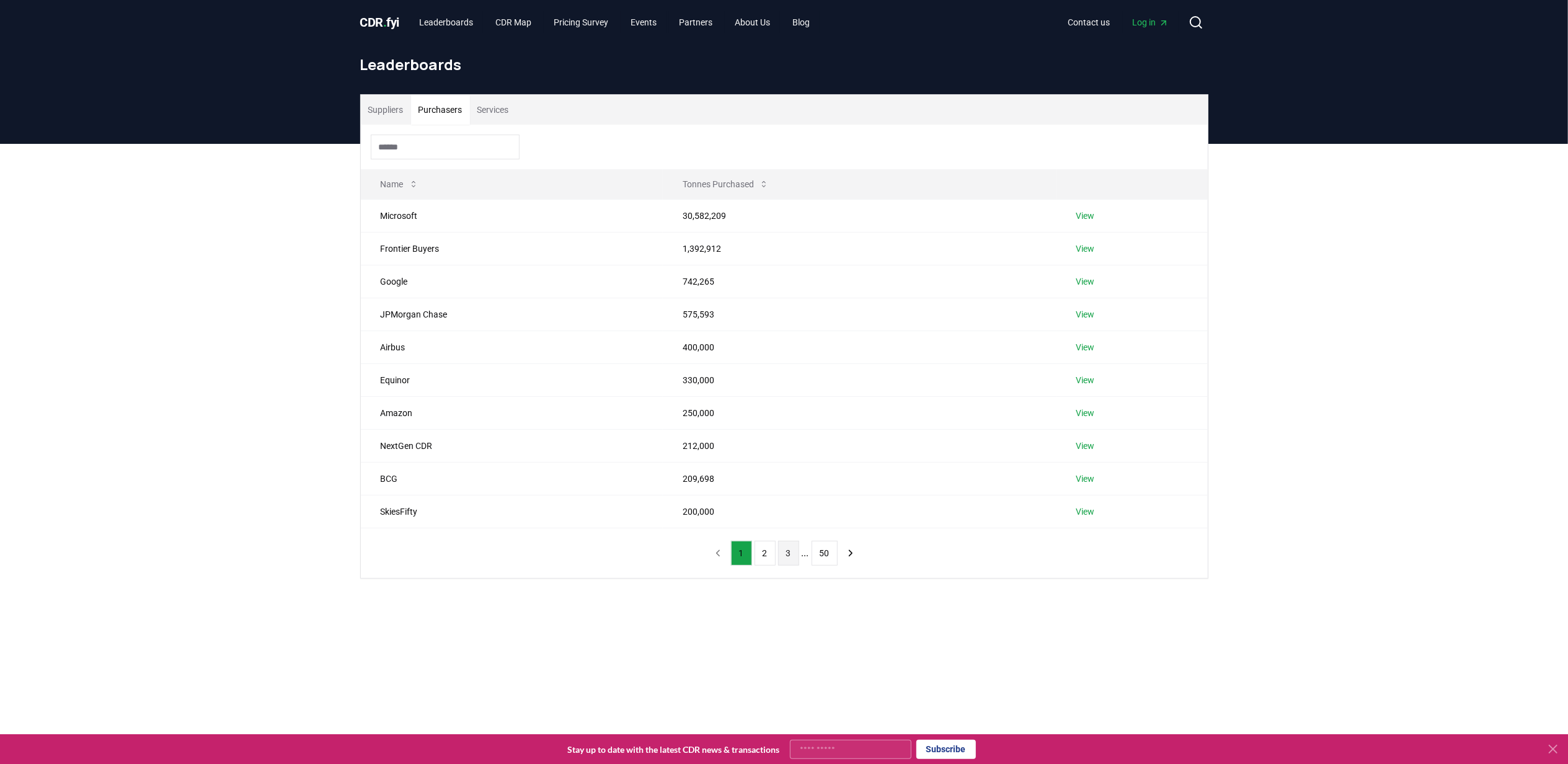
click at [789, 562] on button "3" at bounding box center [788, 553] width 21 height 25
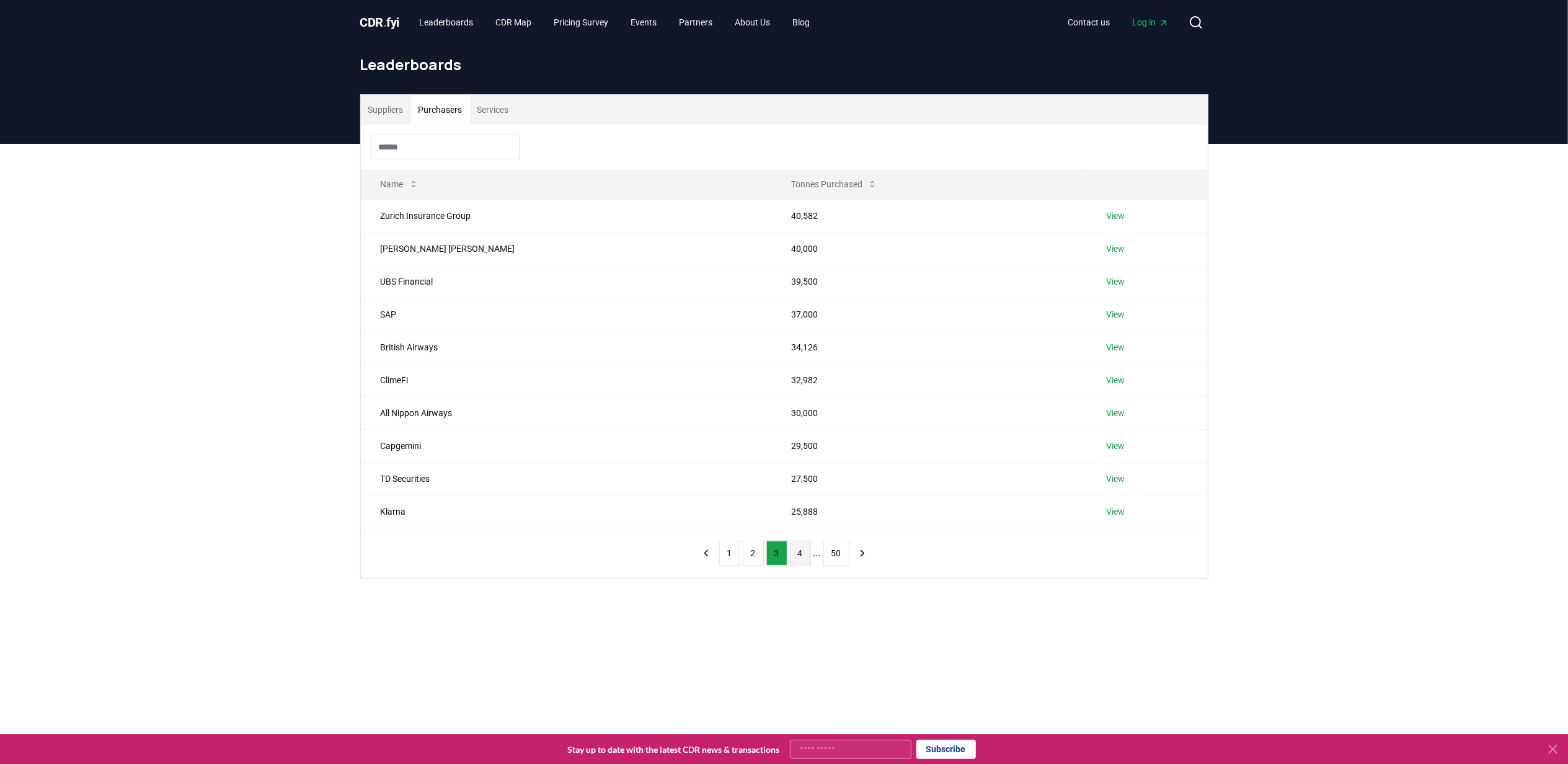
click at [804, 560] on button "4" at bounding box center [801, 553] width 21 height 25
click at [804, 560] on button "5" at bounding box center [805, 553] width 21 height 25
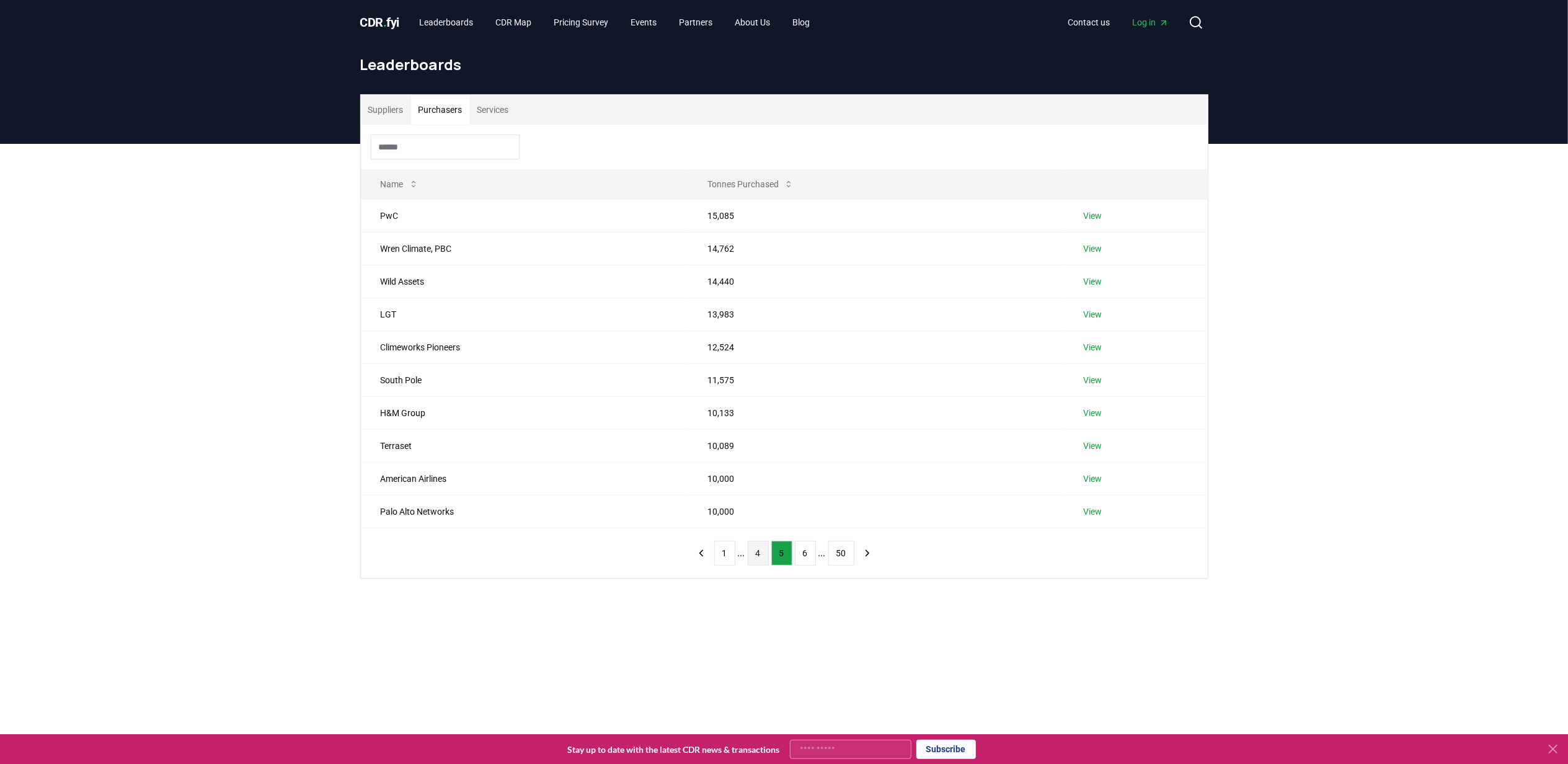
click at [804, 560] on button "6" at bounding box center [805, 553] width 21 height 25
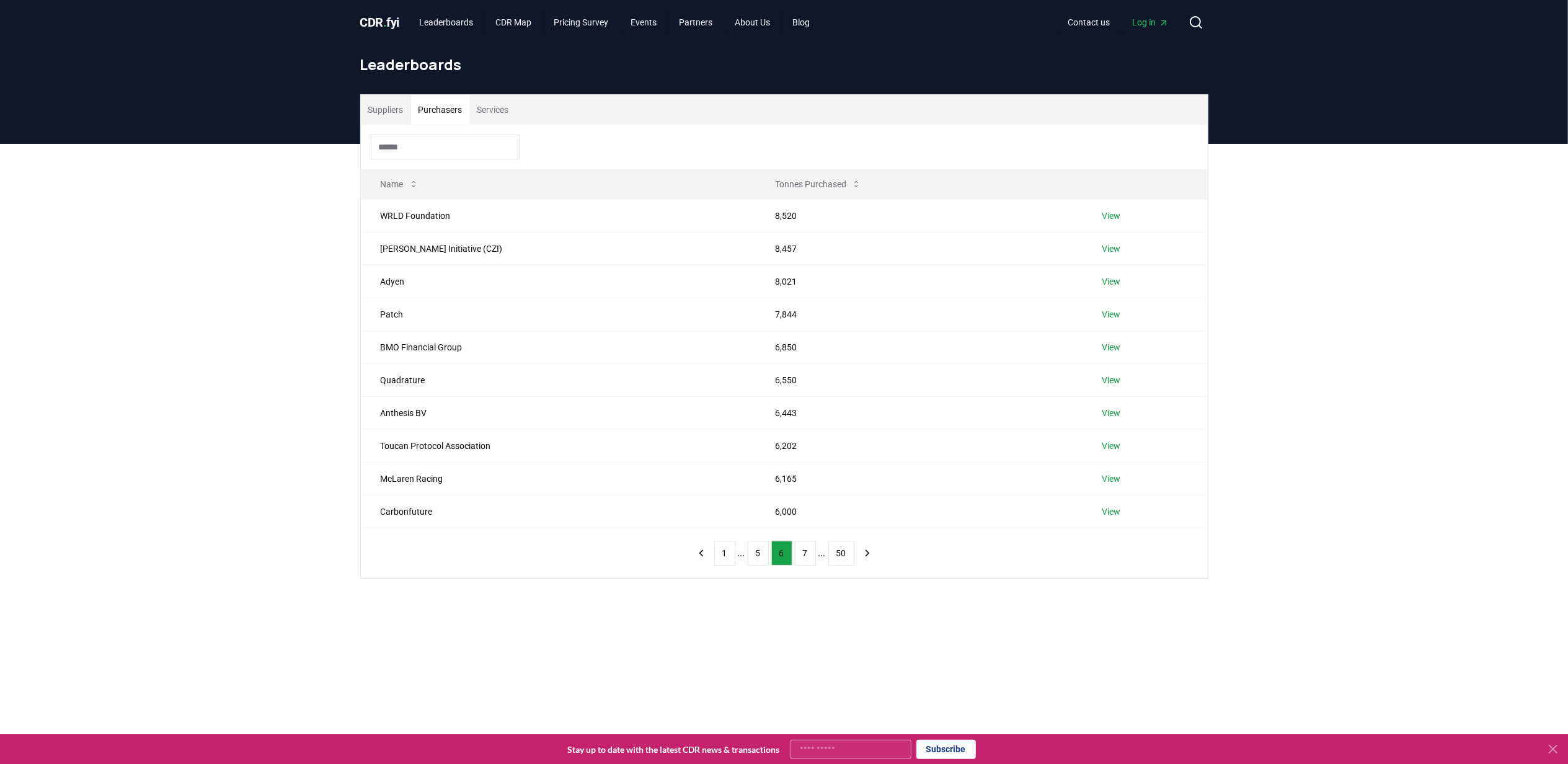
click at [804, 560] on button "7" at bounding box center [805, 553] width 21 height 25
click at [804, 560] on button "8" at bounding box center [805, 553] width 21 height 25
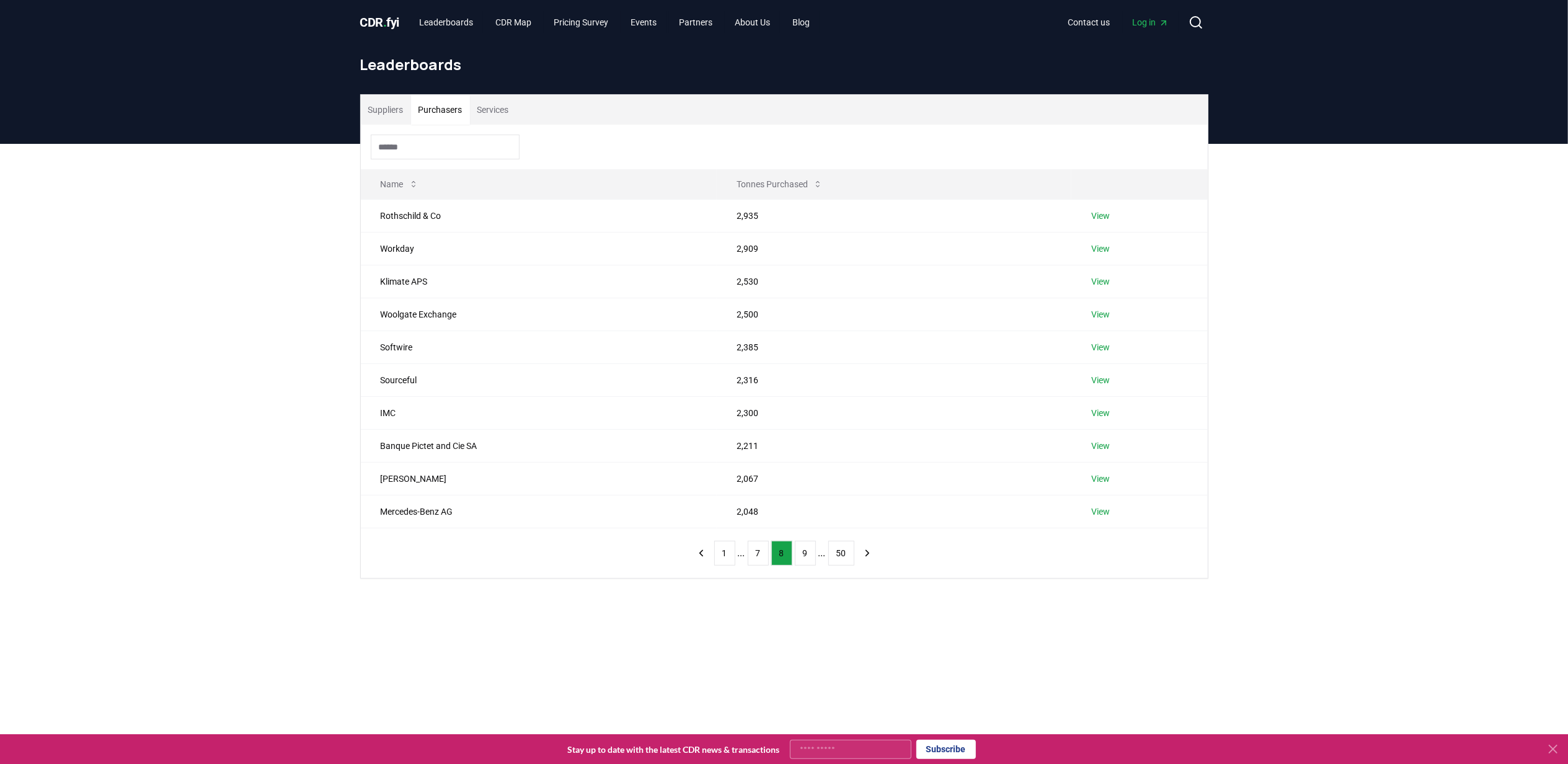
click at [804, 560] on button "9" at bounding box center [805, 553] width 21 height 25
click at [804, 560] on button "10" at bounding box center [804, 553] width 26 height 25
click at [804, 560] on button "11" at bounding box center [807, 553] width 26 height 25
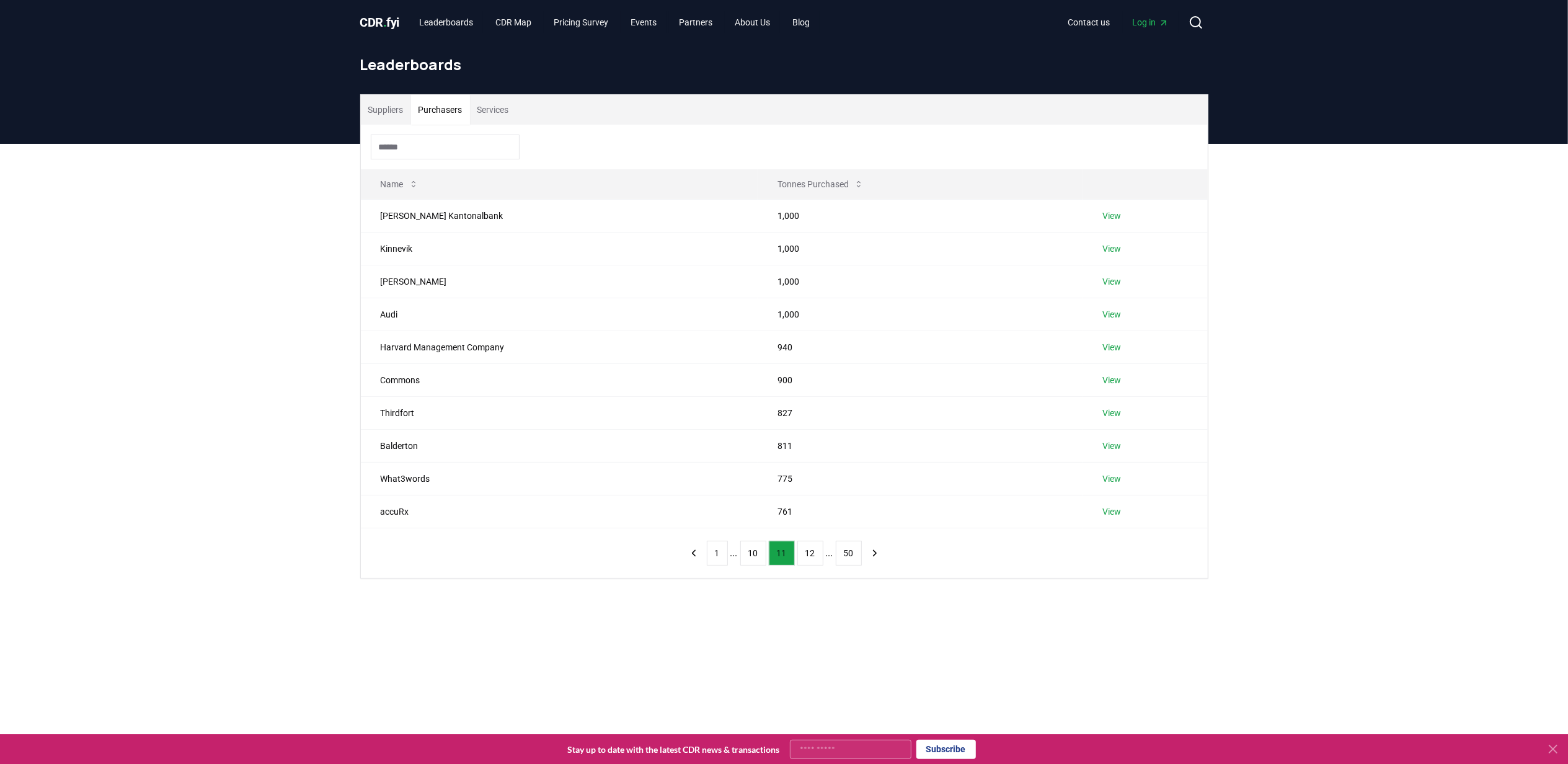
click at [455, 140] on input at bounding box center [445, 147] width 149 height 25
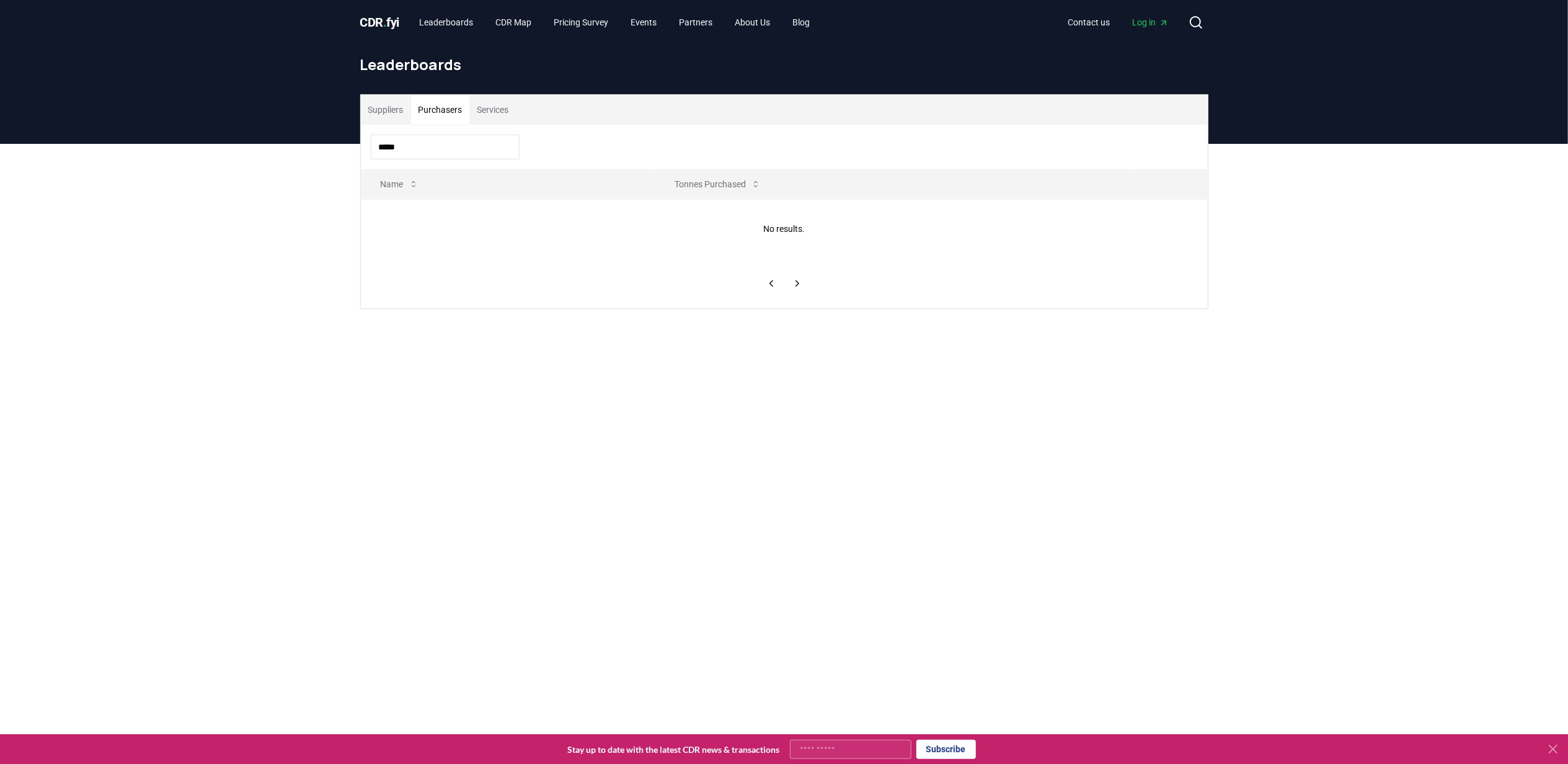
type input "*****"
drag, startPoint x: 454, startPoint y: 140, endPoint x: 180, endPoint y: 137, distance: 274.0
click at [180, 137] on div "CDR . fyi Leaderboards CDR Map Pricing Survey Events Partners About Us Blog Con…" at bounding box center [784, 545] width 1568 height 1089
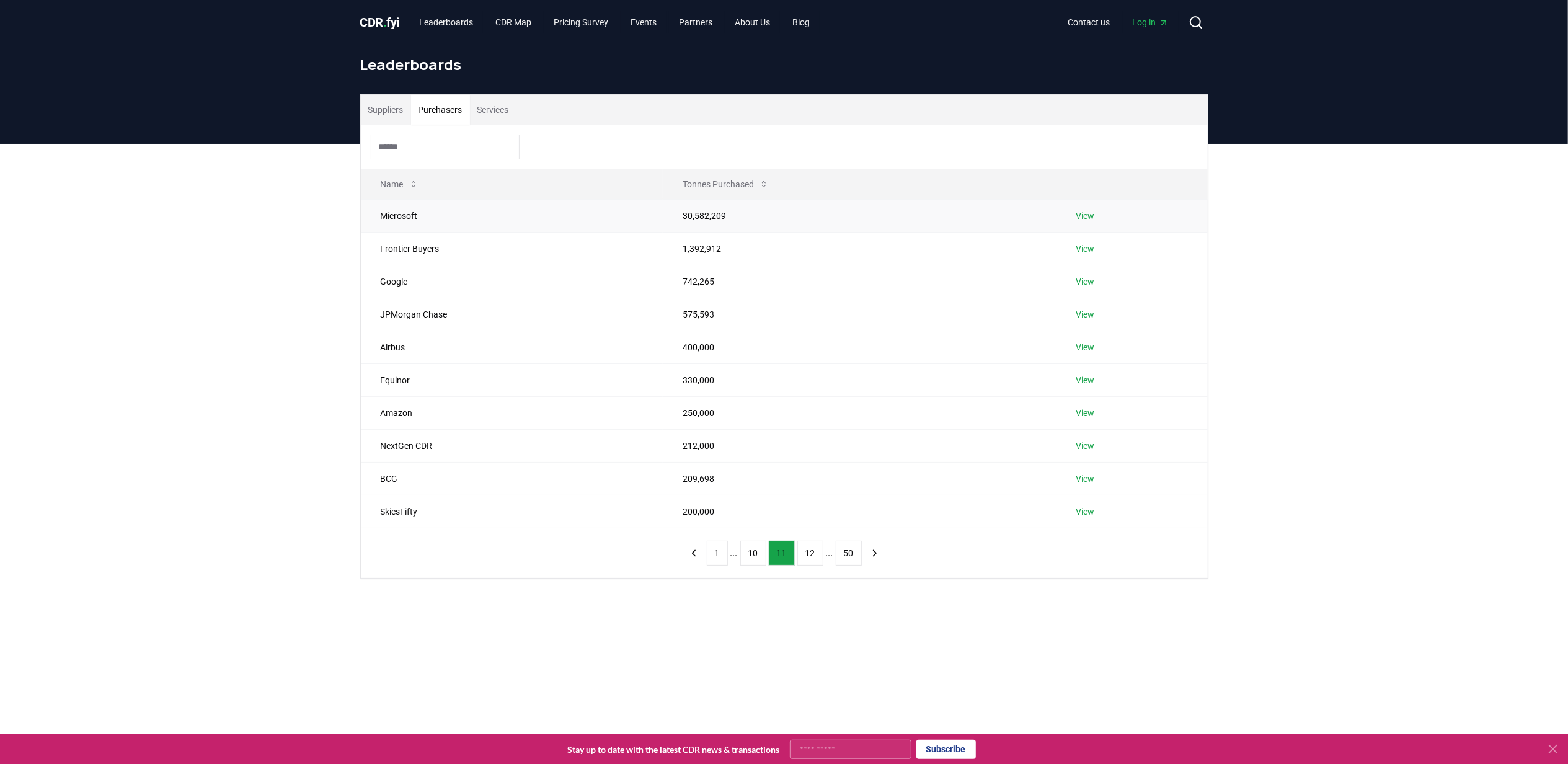
click at [415, 215] on td "Microsoft" at bounding box center [512, 216] width 302 height 32
drag, startPoint x: 675, startPoint y: 755, endPoint x: 682, endPoint y: 736, distance: 20.2
click at [675, 754] on div "Stay up to date with the latest CDR news & transactions Subscribe" at bounding box center [771, 750] width 1534 height 19
click at [737, 590] on div "Suppliers Purchasers Services Name Tonnes Purchased Microsoft 30,582,209 View F…" at bounding box center [784, 386] width 1568 height 485
click at [722, 551] on button "1" at bounding box center [718, 553] width 21 height 25
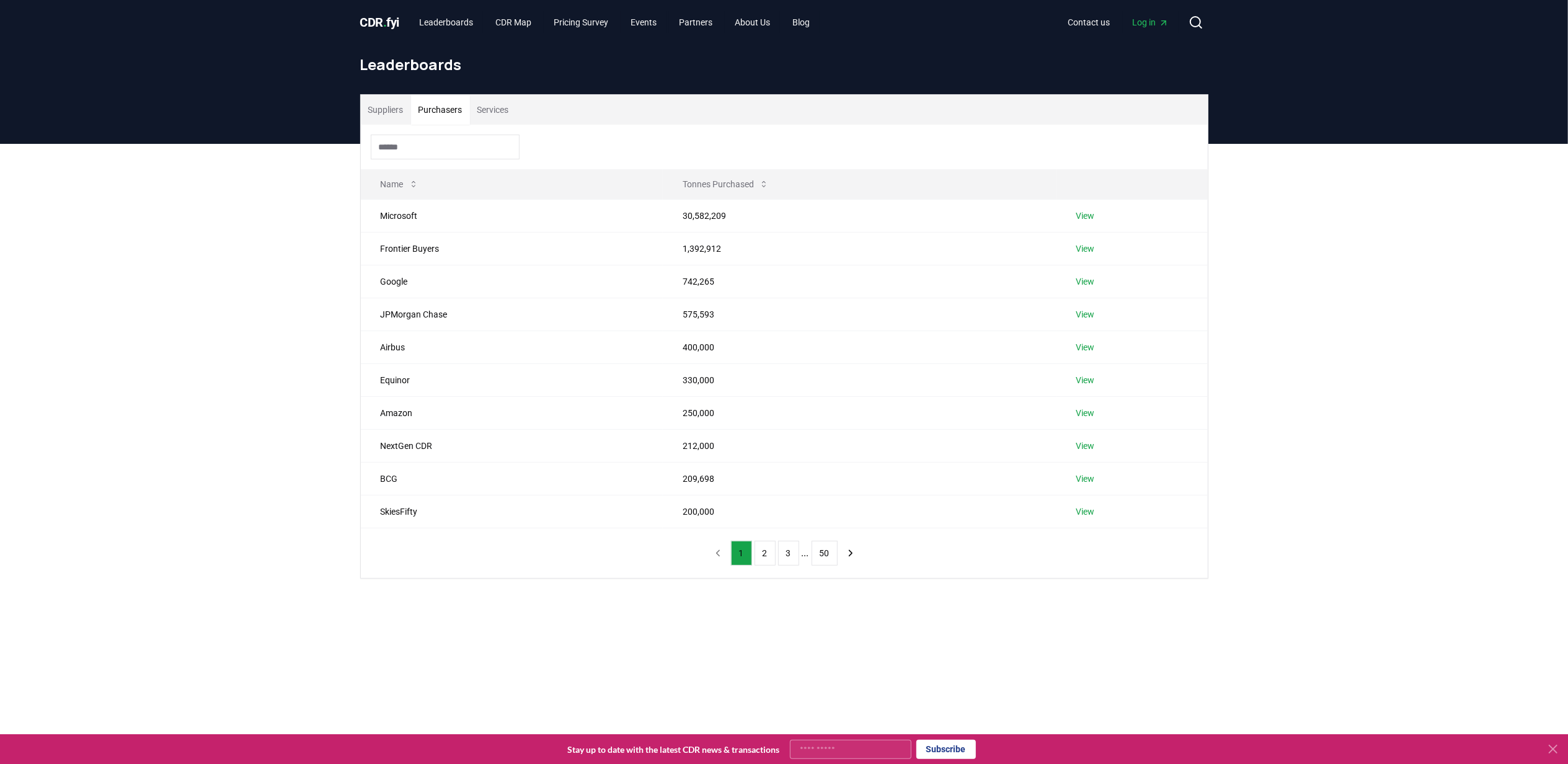
click at [268, 548] on div "Suppliers Purchasers Services Name Tonnes Purchased Microsoft 30,582,209 View F…" at bounding box center [784, 386] width 1568 height 485
click at [763, 557] on button "2" at bounding box center [765, 553] width 21 height 25
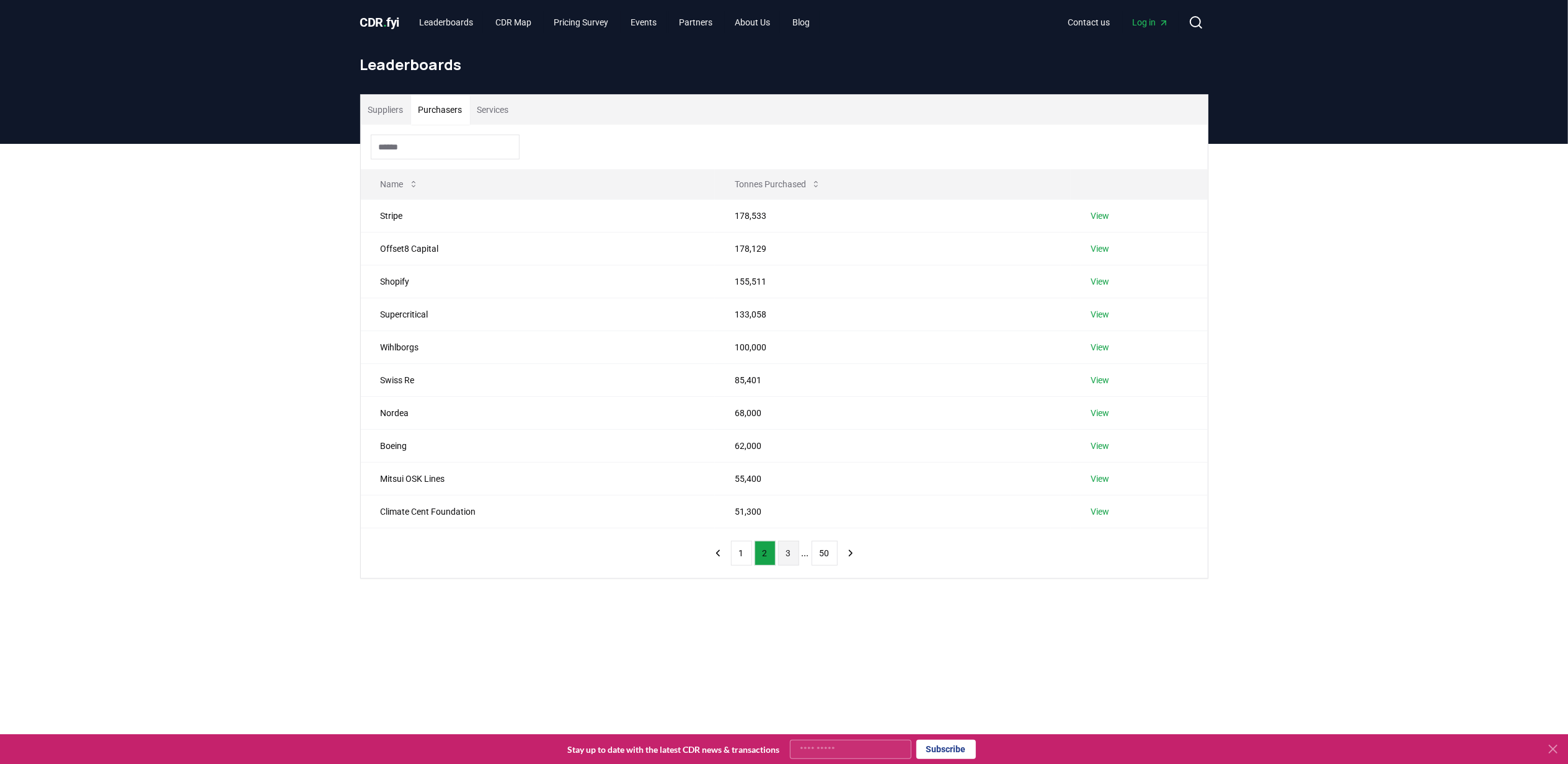
click at [796, 553] on button "3" at bounding box center [788, 553] width 21 height 25
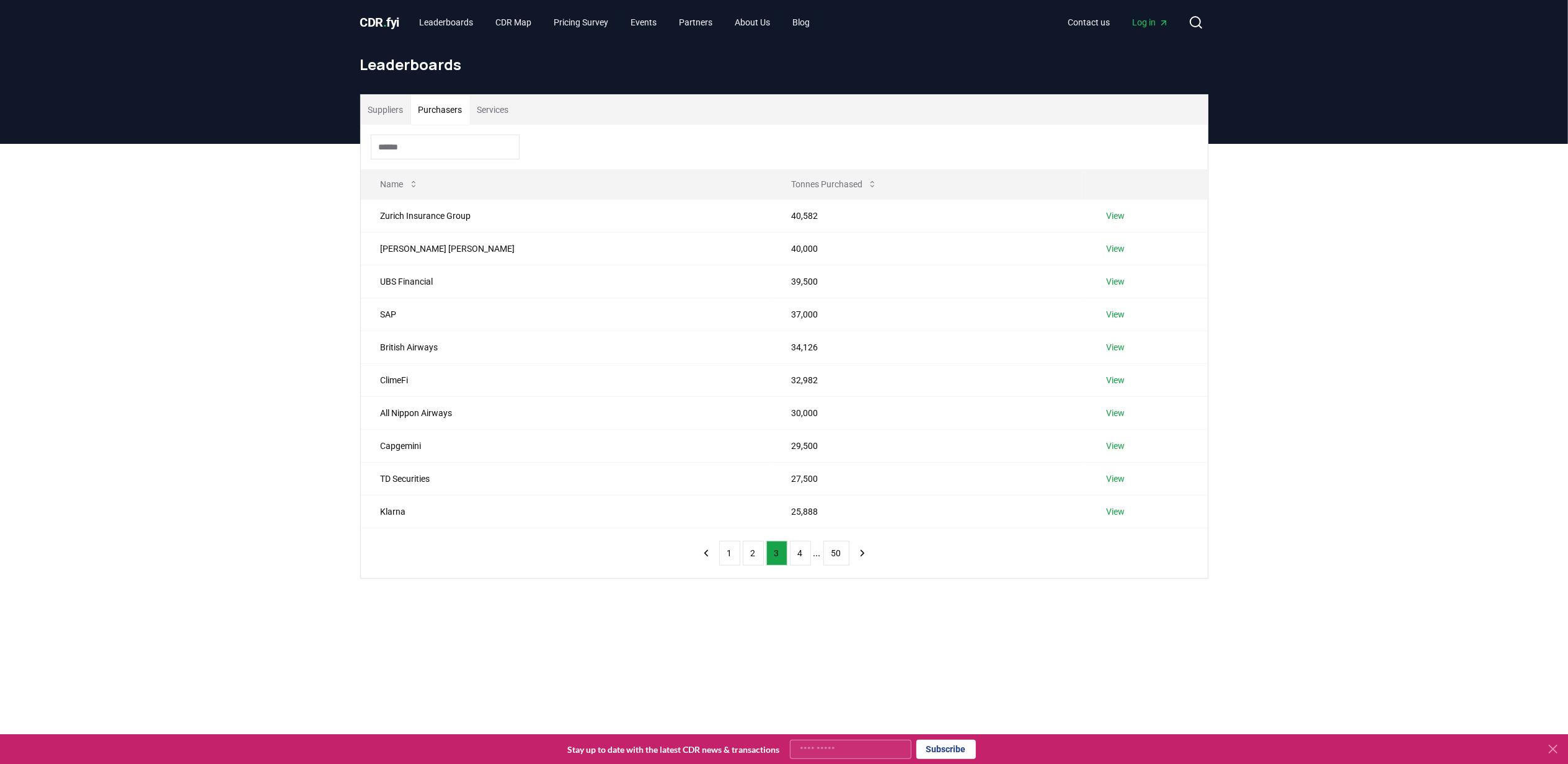
click at [124, 256] on div "Suppliers Purchasers Services Name Tonnes Purchased Zurich Insurance Group 40,5…" at bounding box center [784, 386] width 1568 height 485
click at [798, 562] on button "4" at bounding box center [801, 553] width 21 height 25
click at [415, 65] on h1 "Leaderboards" at bounding box center [784, 64] width 848 height 20
click at [720, 555] on button "1" at bounding box center [724, 553] width 21 height 25
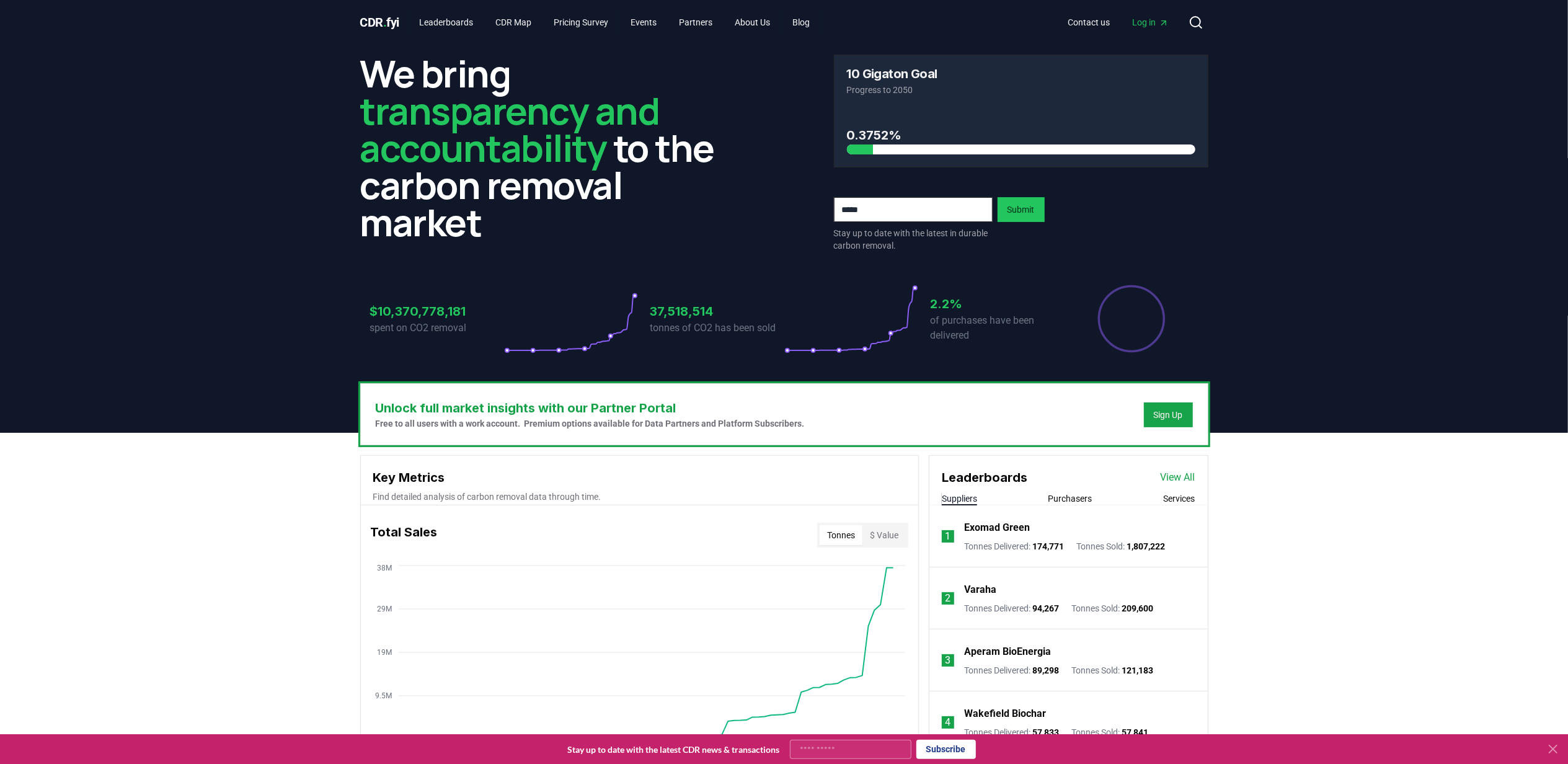
click at [1232, 342] on header "We bring transparency and accountability to the carbon removal market 10 Gigato…" at bounding box center [784, 238] width 1568 height 388
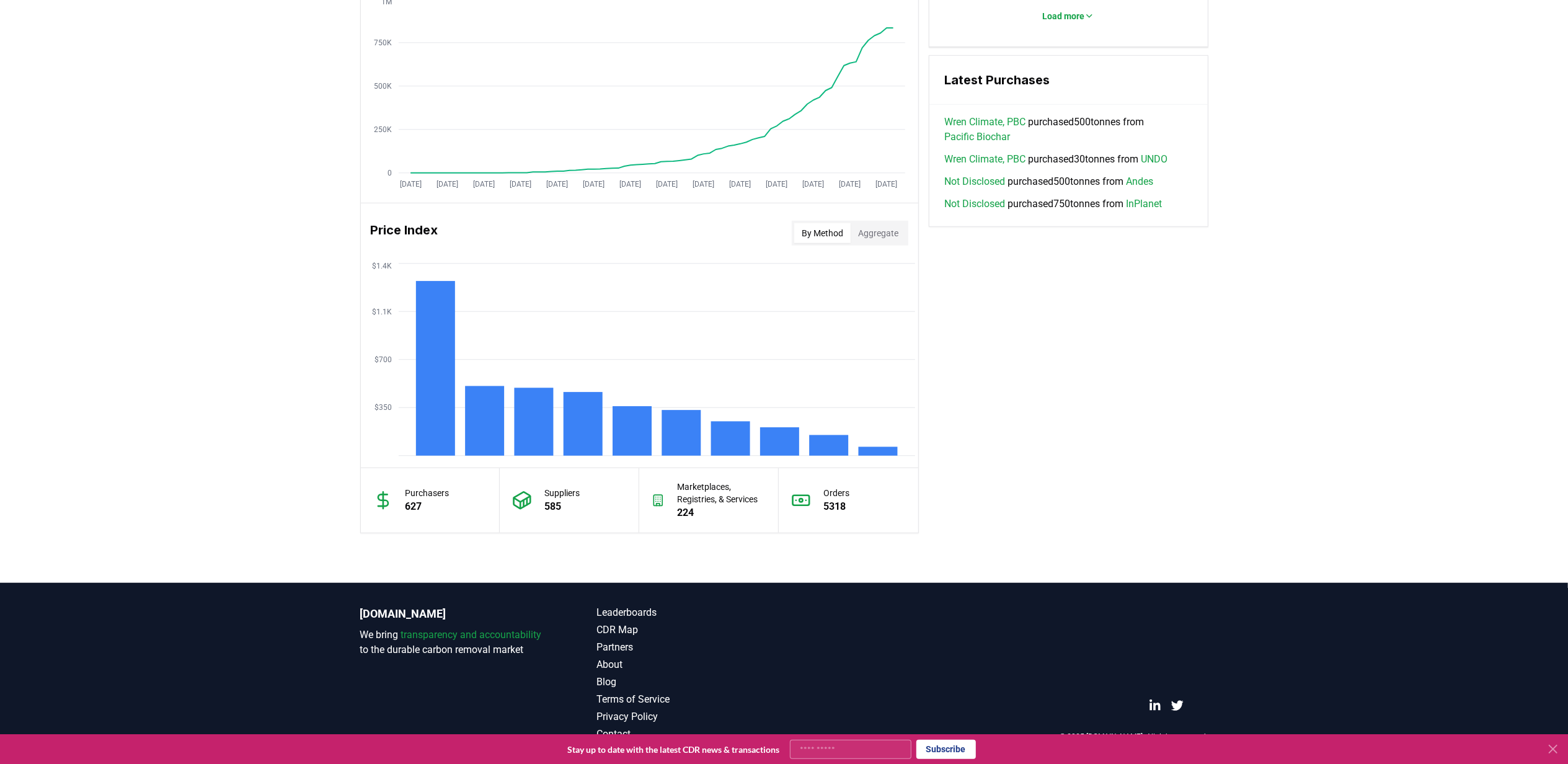
scroll to position [833, 0]
click at [1397, 532] on div "Unlock full market insights with our Partner Portal Free to all users with a wo…" at bounding box center [784, 93] width 1568 height 981
